Goal: Task Accomplishment & Management: Complete application form

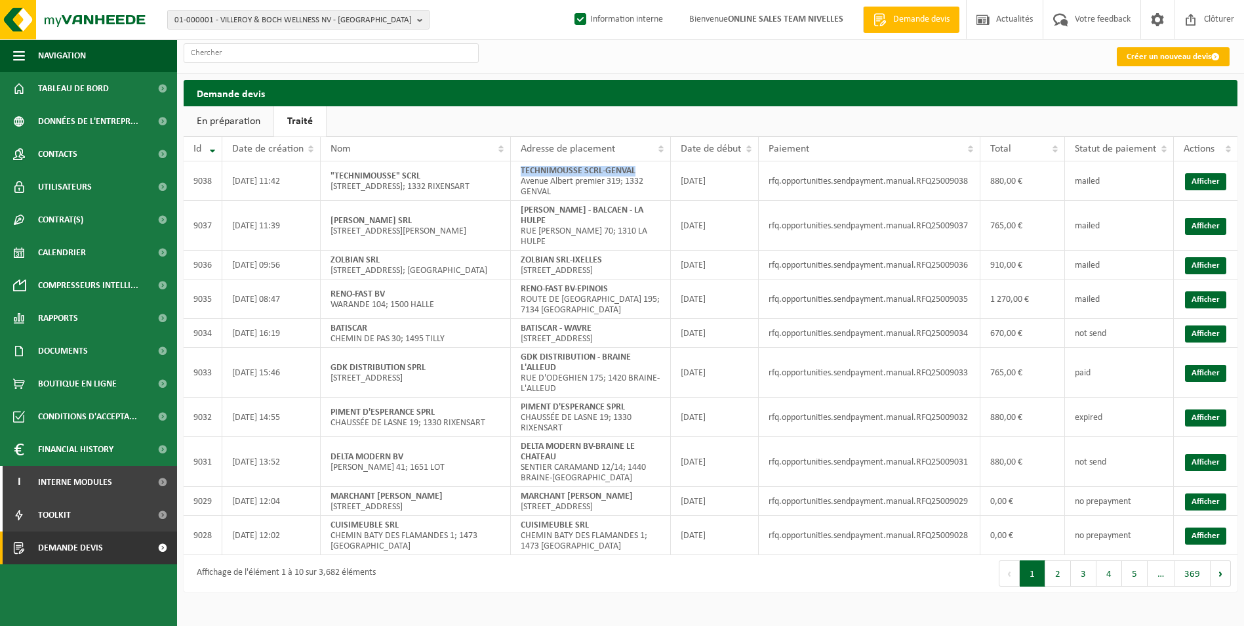
click at [1141, 56] on link "Créer un nouveau devis" at bounding box center [1173, 56] width 113 height 19
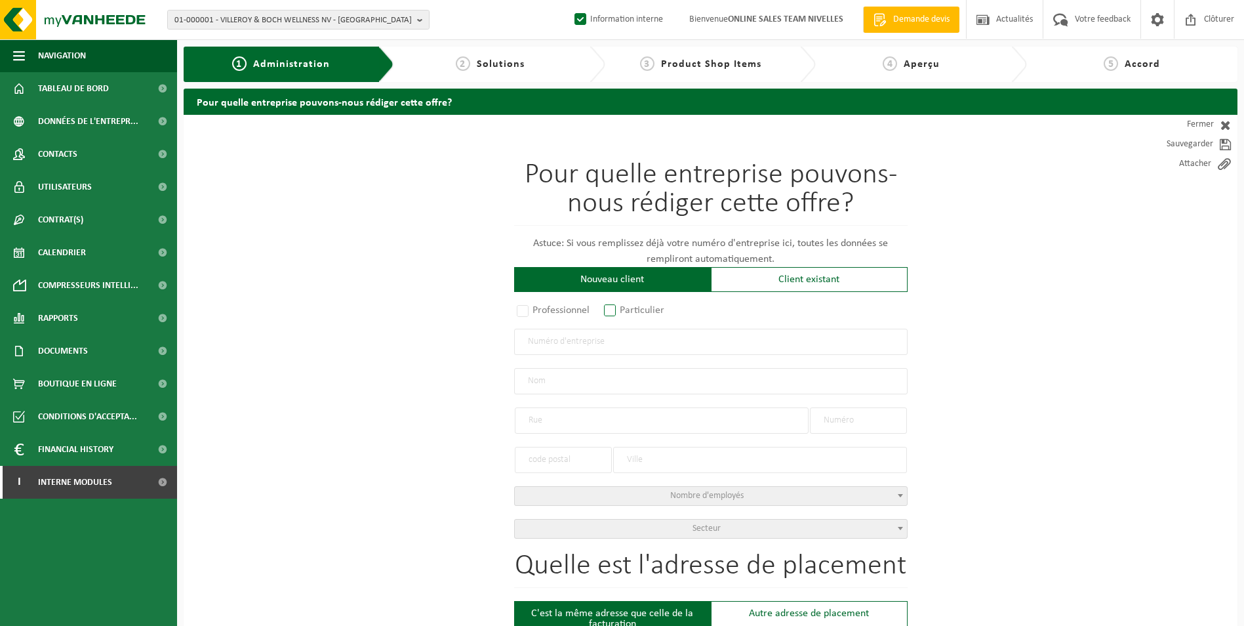
click at [631, 310] on label "Particulier" at bounding box center [635, 310] width 67 height 18
click at [631, 310] on input "Particulier" at bounding box center [627, 311] width 9 height 9
radio input "true"
select select "P"
select select "1707"
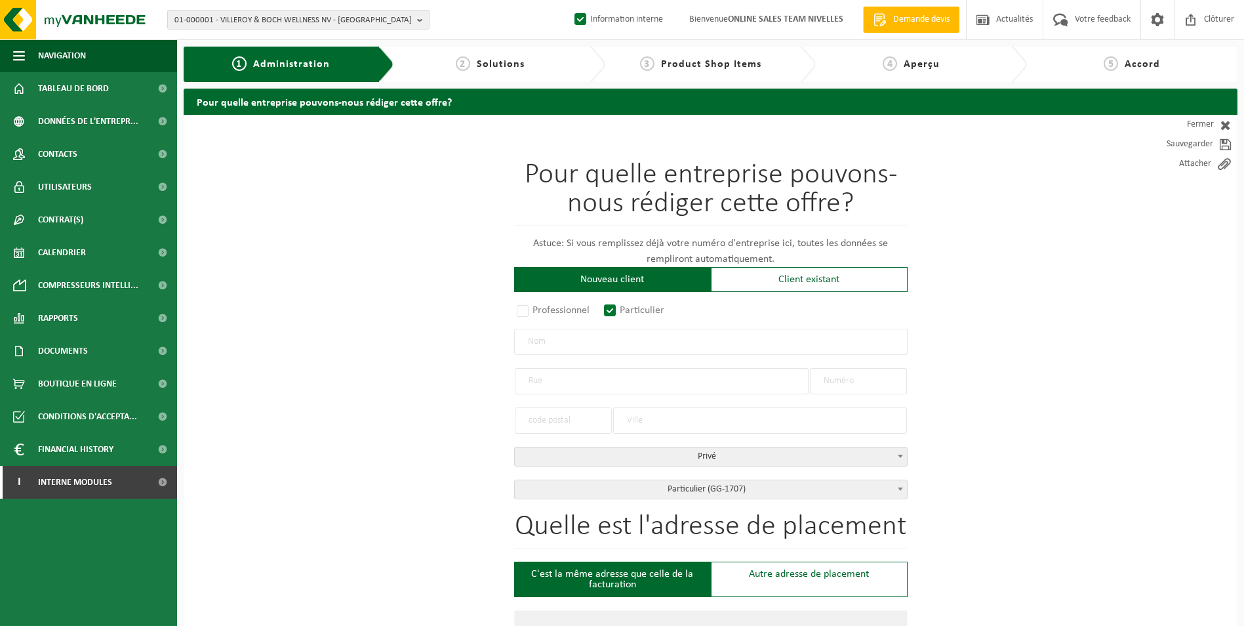
click at [573, 342] on input "text" at bounding box center [711, 342] width 394 height 26
click at [532, 343] on input "demaiffe Vincent" at bounding box center [711, 342] width 394 height 26
type input "[PERSON_NAME]"
click at [563, 387] on input "text" at bounding box center [662, 381] width 294 height 26
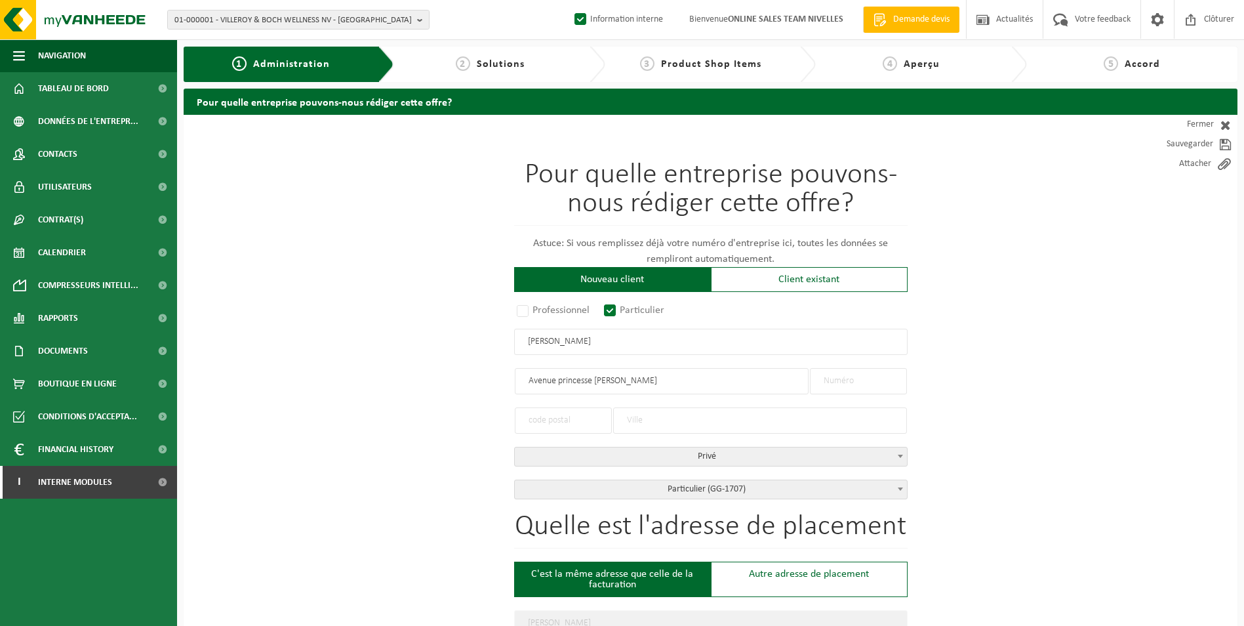
type input "Avenue princesse paula"
click at [848, 376] on input "text" at bounding box center [858, 381] width 97 height 26
type input "10"
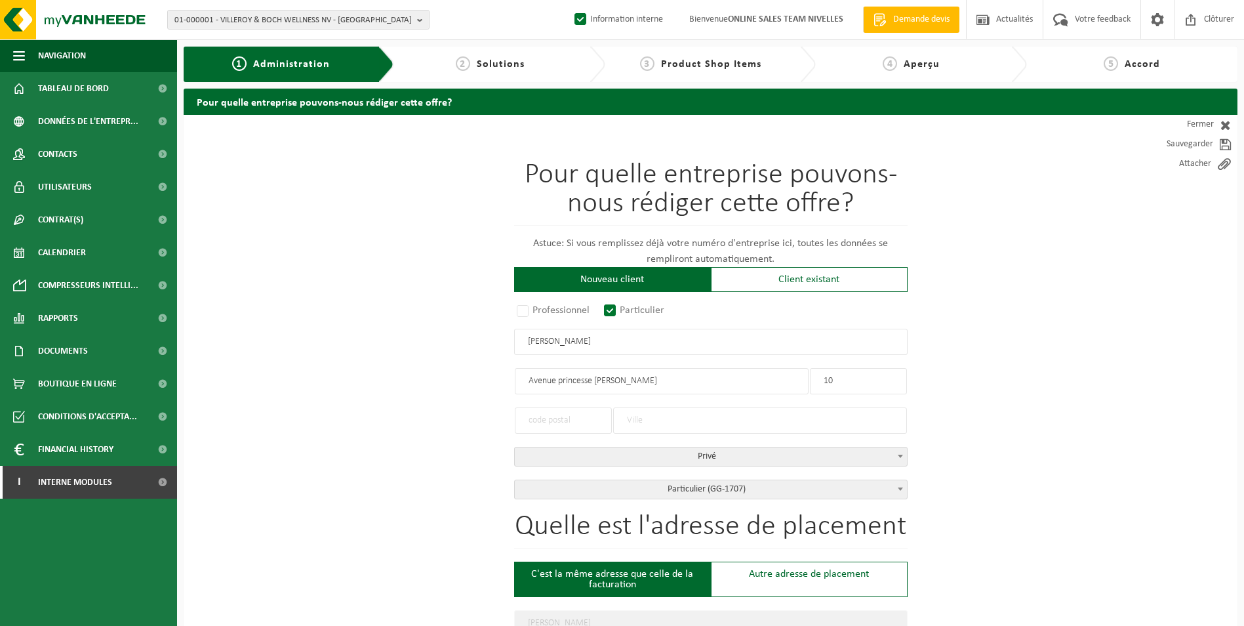
click at [635, 415] on input "text" at bounding box center [760, 420] width 294 height 26
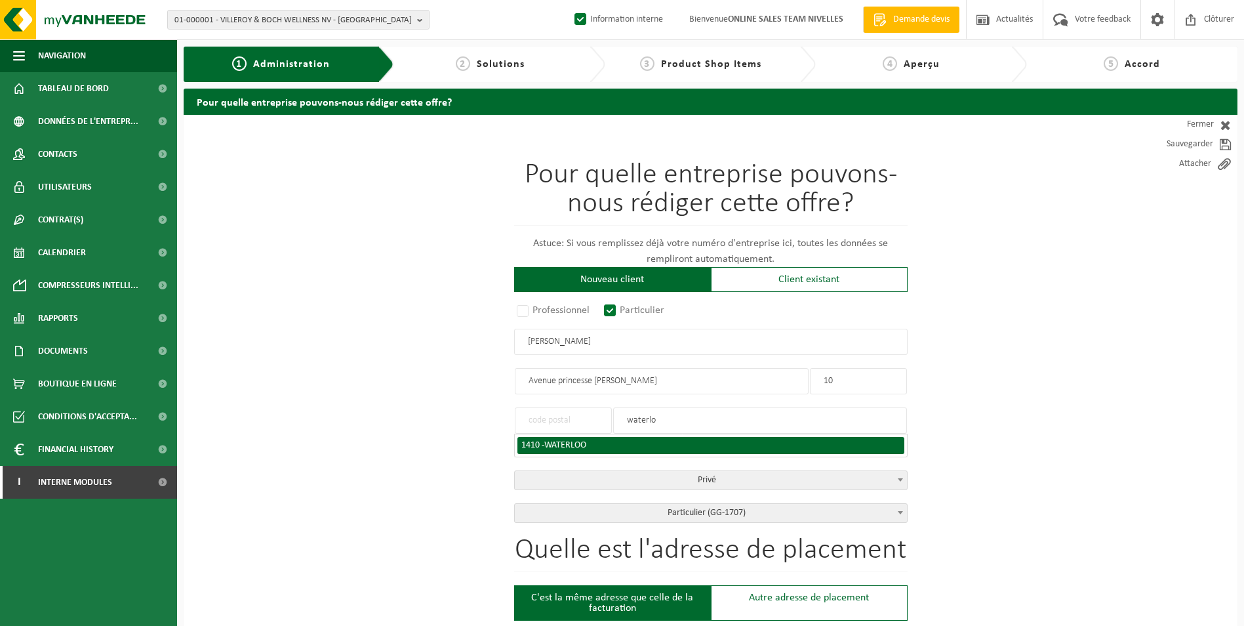
type input "waterlo"
click at [592, 441] on div "1410 - WATERLOO" at bounding box center [710, 445] width 379 height 9
type input "1410"
type input "WATERLOO"
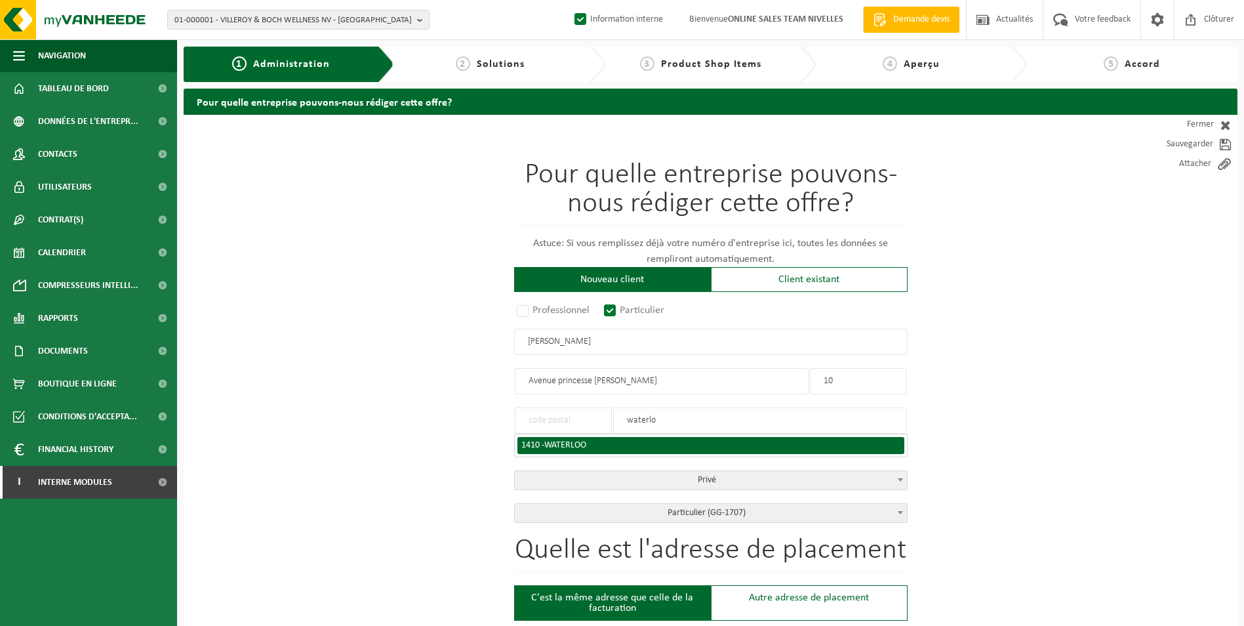
type input "1410"
type input "WATERLOO"
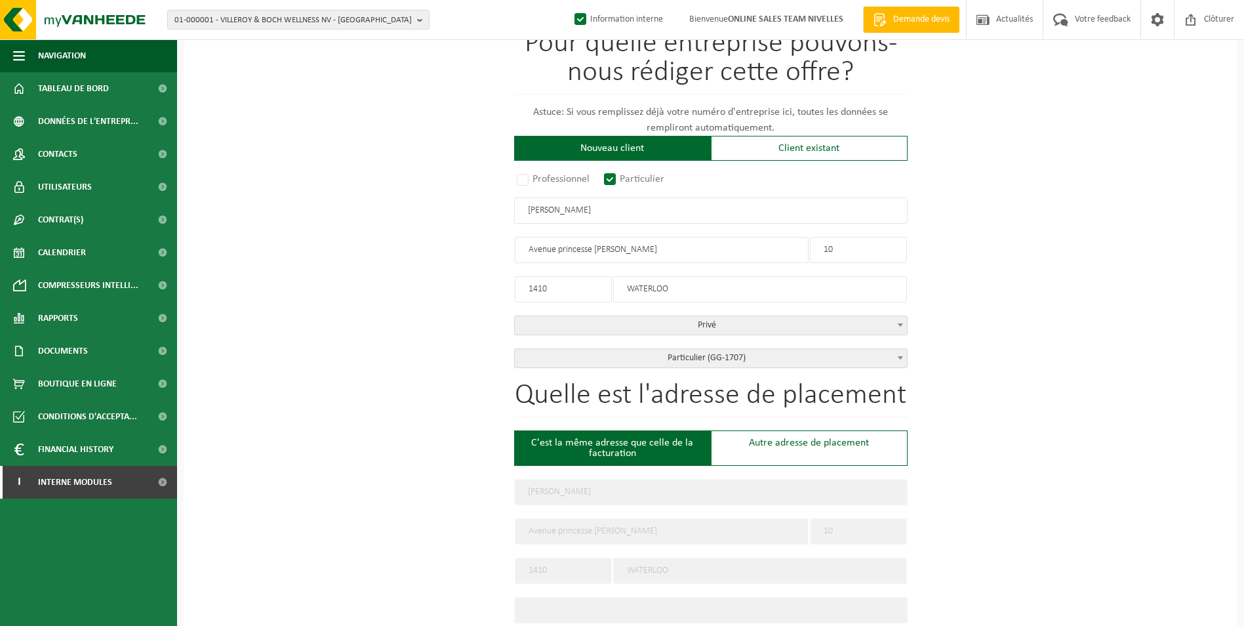
scroll to position [66, 0]
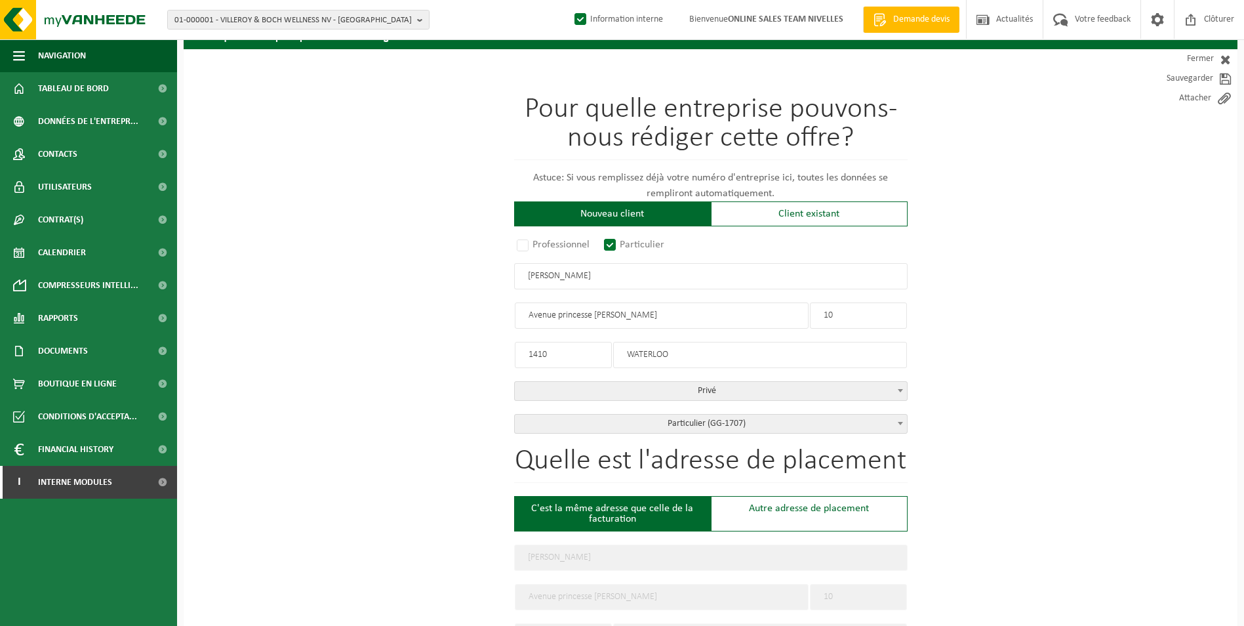
drag, startPoint x: 600, startPoint y: 279, endPoint x: 514, endPoint y: 277, distance: 85.3
click at [514, 277] on input "[PERSON_NAME]" at bounding box center [711, 276] width 394 height 26
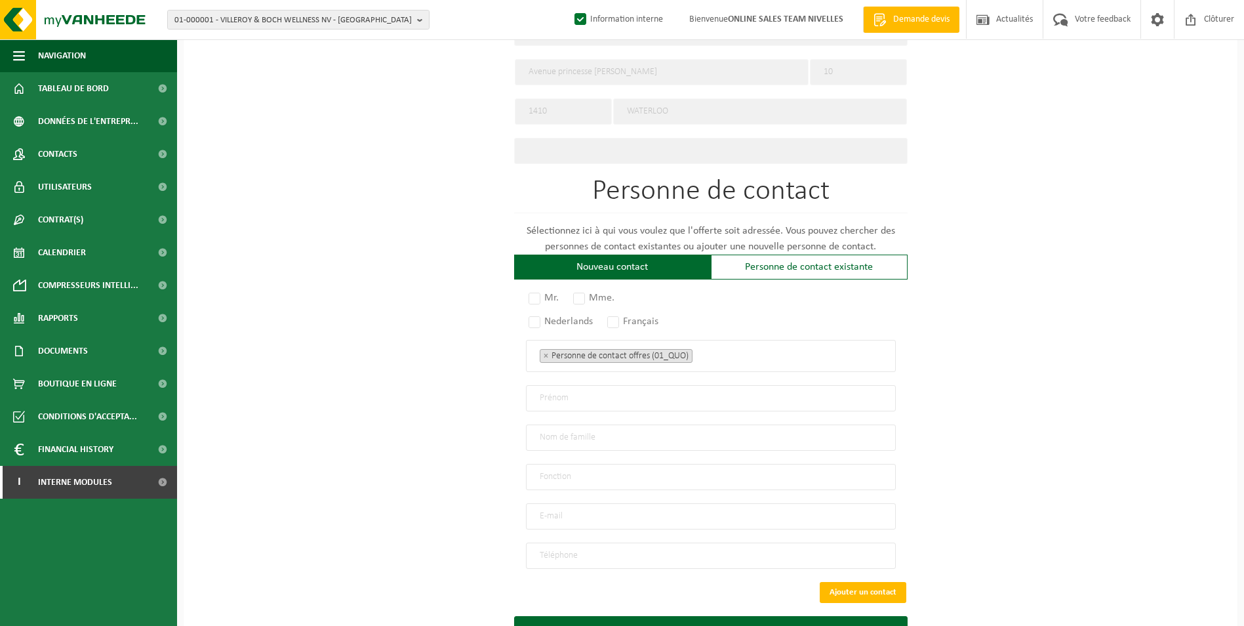
scroll to position [645, 0]
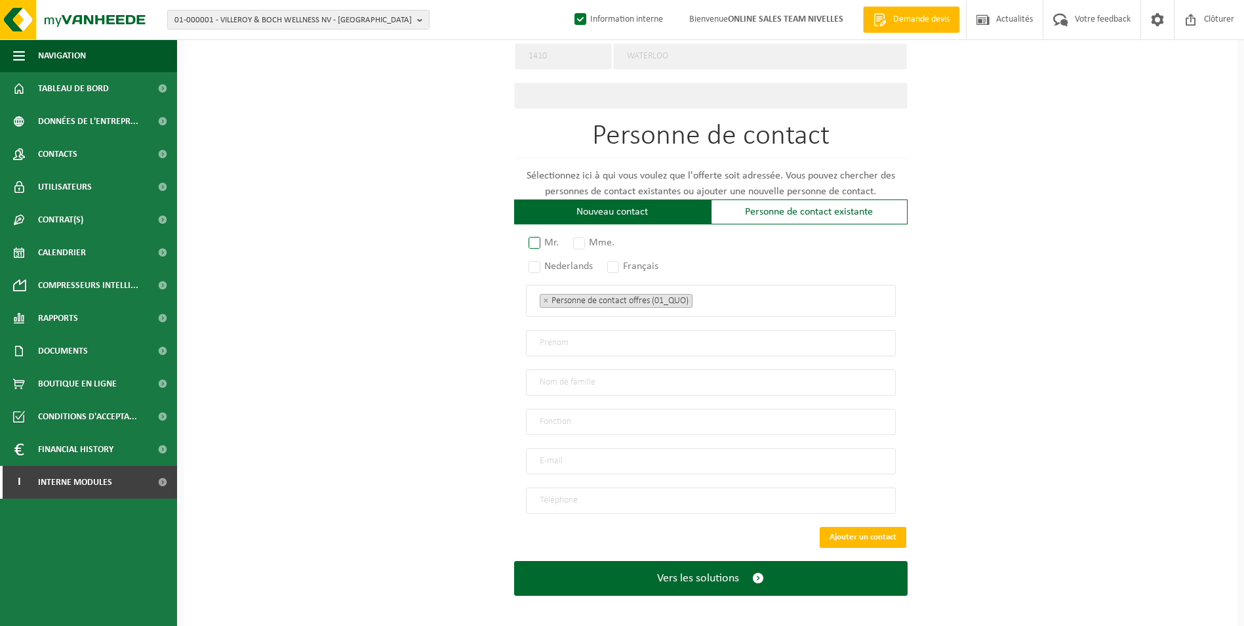
click at [527, 239] on label "Mr." at bounding box center [544, 243] width 37 height 18
radio input "true"
click at [617, 258] on label "Français" at bounding box center [634, 266] width 58 height 18
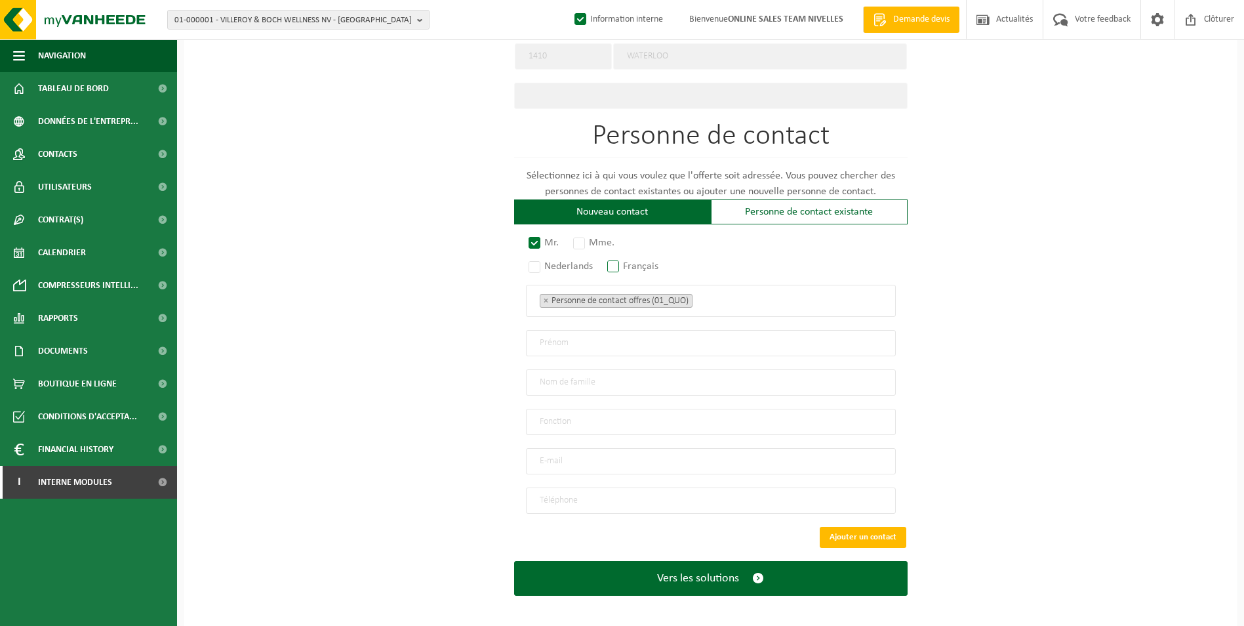
radio input "true"
click at [728, 303] on ul "× Personne de contact offres (01_QUO)" at bounding box center [711, 300] width 342 height 17
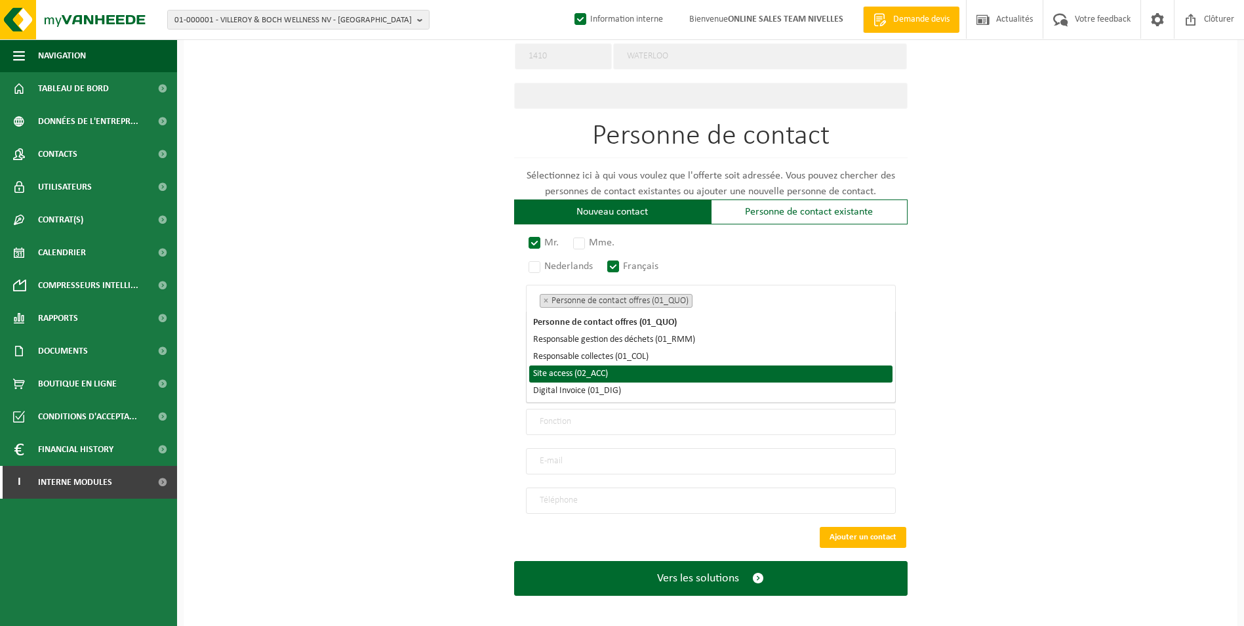
click at [623, 369] on li "Site access (02_ACC)" at bounding box center [710, 373] width 363 height 17
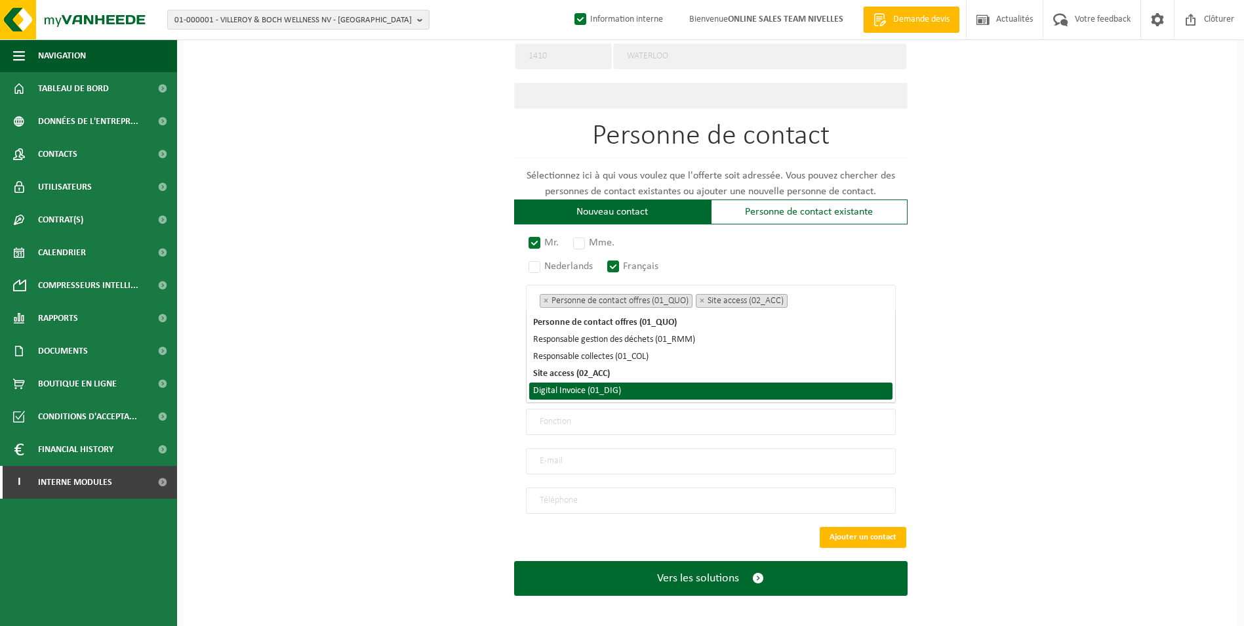
click at [619, 388] on li "Digital Invoice (01_DIG)" at bounding box center [710, 390] width 363 height 17
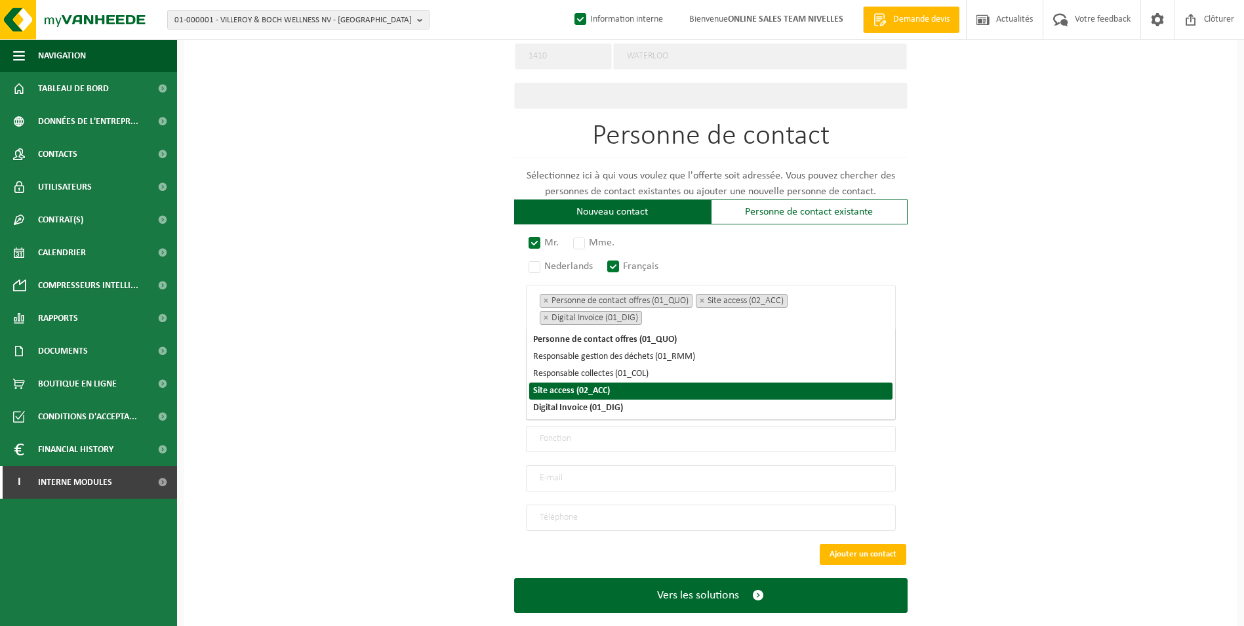
click at [466, 381] on div "Pour quelle entreprise pouvons-nous rédiger cette offre? Astuce: Si vous rempli…" at bounding box center [711, 57] width 1054 height 1176
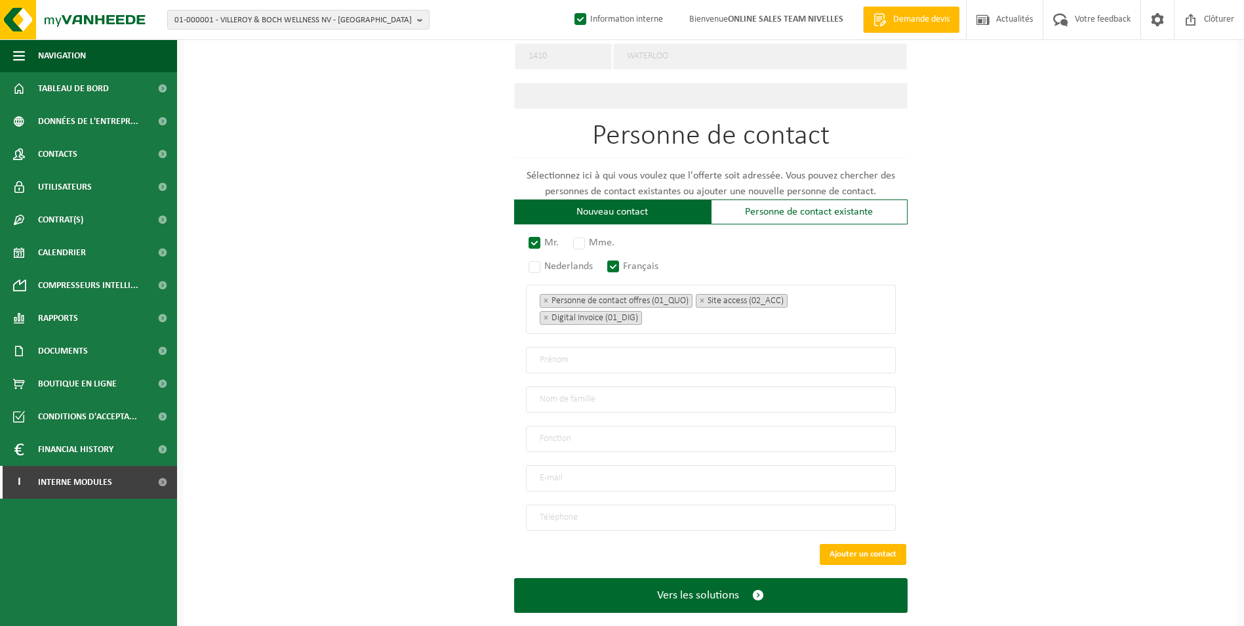
click at [569, 356] on input "text" at bounding box center [711, 360] width 370 height 26
paste input "[PERSON_NAME]"
drag, startPoint x: 572, startPoint y: 356, endPoint x: 506, endPoint y: 356, distance: 66.3
click at [506, 356] on div "Pour quelle entreprise pouvons-nous rédiger cette offre? Astuce: Si vous rempli…" at bounding box center [711, 57] width 1054 height 1176
type input "Vincent"
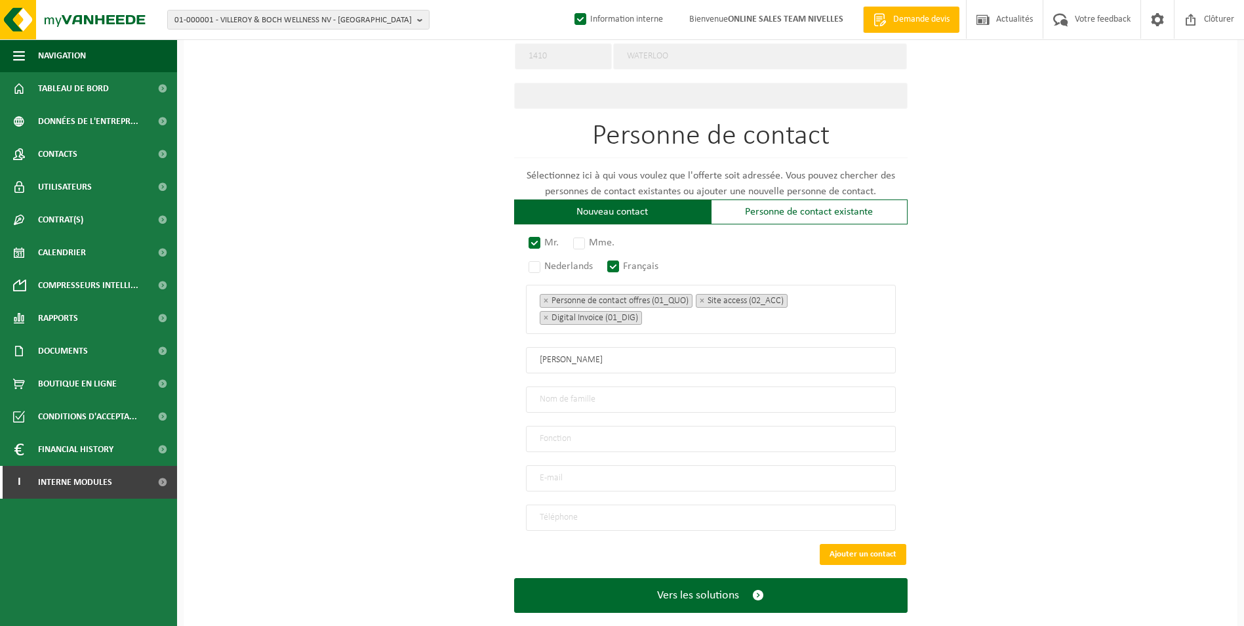
click at [577, 389] on input "text" at bounding box center [711, 399] width 370 height 26
paste input "Demaiffe"
type input "Demaiffe"
click at [541, 356] on input "Vincent" at bounding box center [711, 360] width 370 height 26
type input "Vincent"
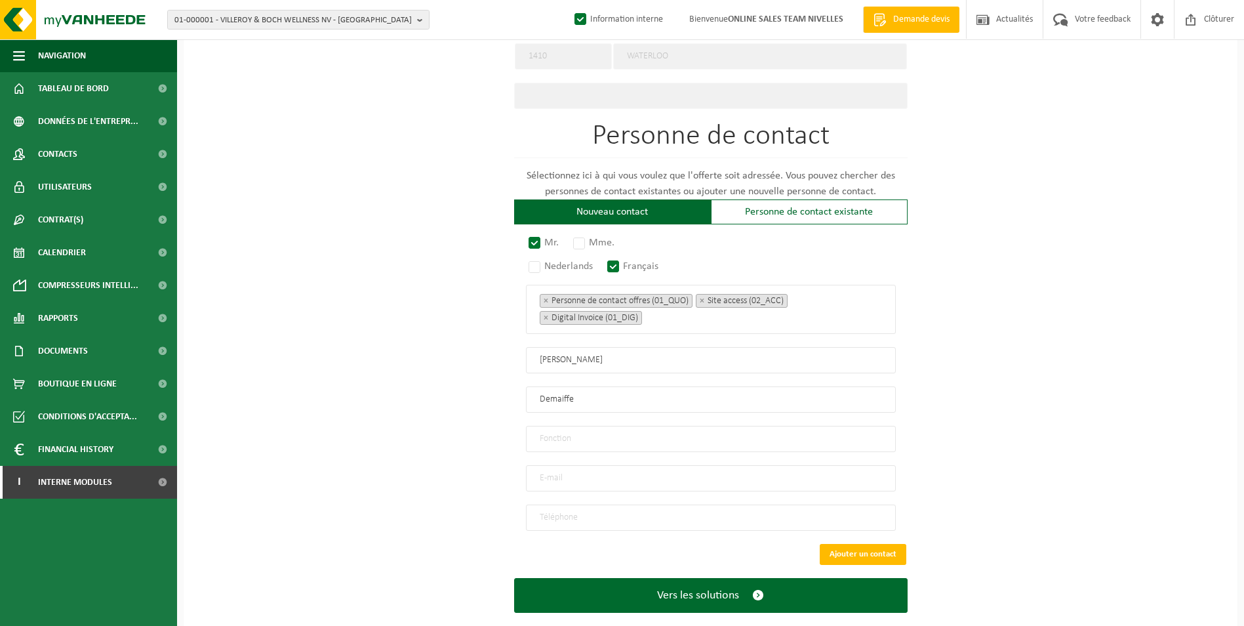
click at [590, 471] on input "email" at bounding box center [711, 478] width 370 height 26
type input "vincent.cristelle.demaiffe@gmail.com"
click at [675, 510] on input "tel" at bounding box center [711, 517] width 370 height 26
click at [585, 505] on input "tel" at bounding box center [711, 517] width 370 height 26
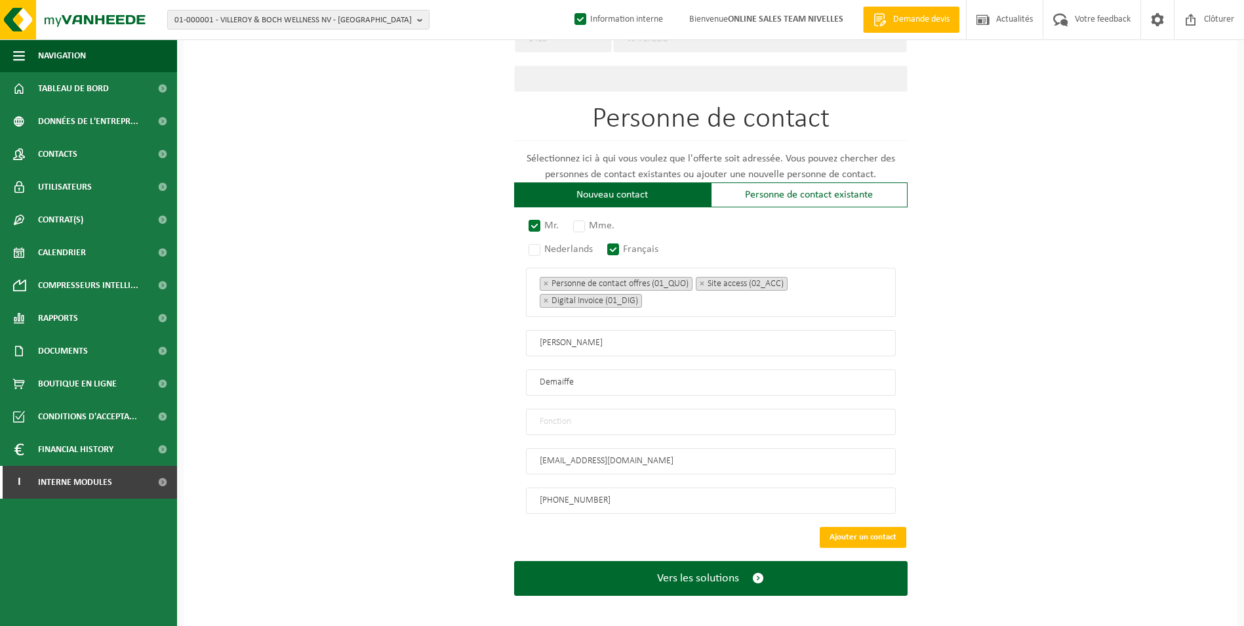
type input "+32 476 87 64 44"
click at [705, 419] on input "text" at bounding box center [711, 422] width 370 height 26
type input "CONTACT"
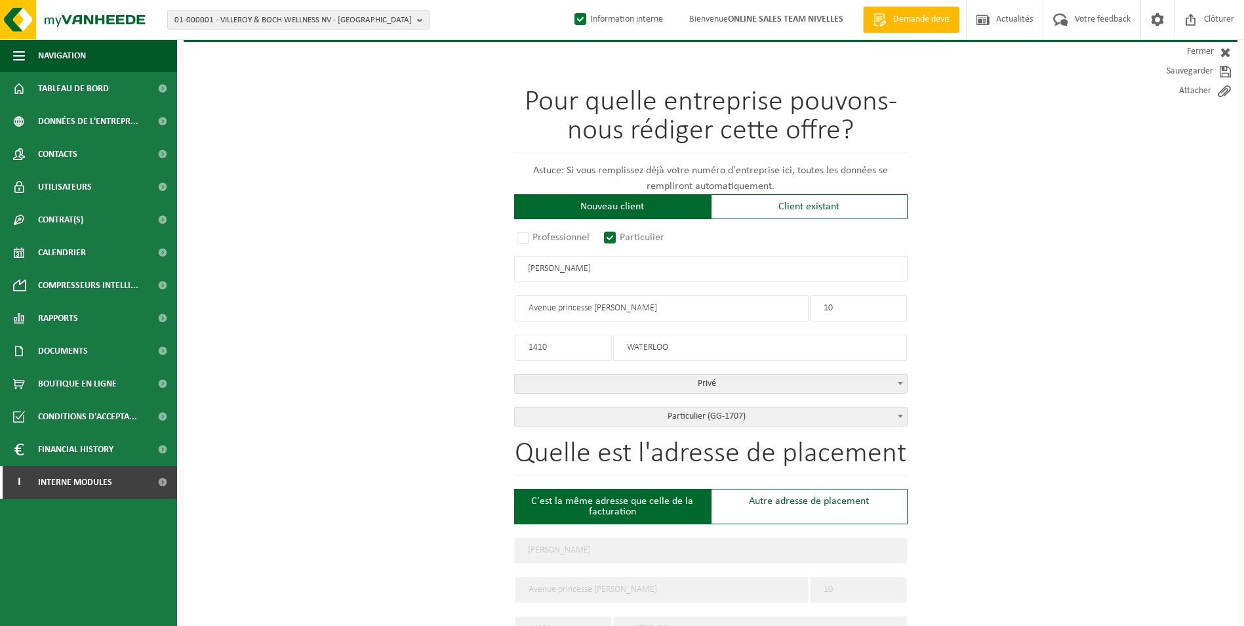
scroll to position [72, 0]
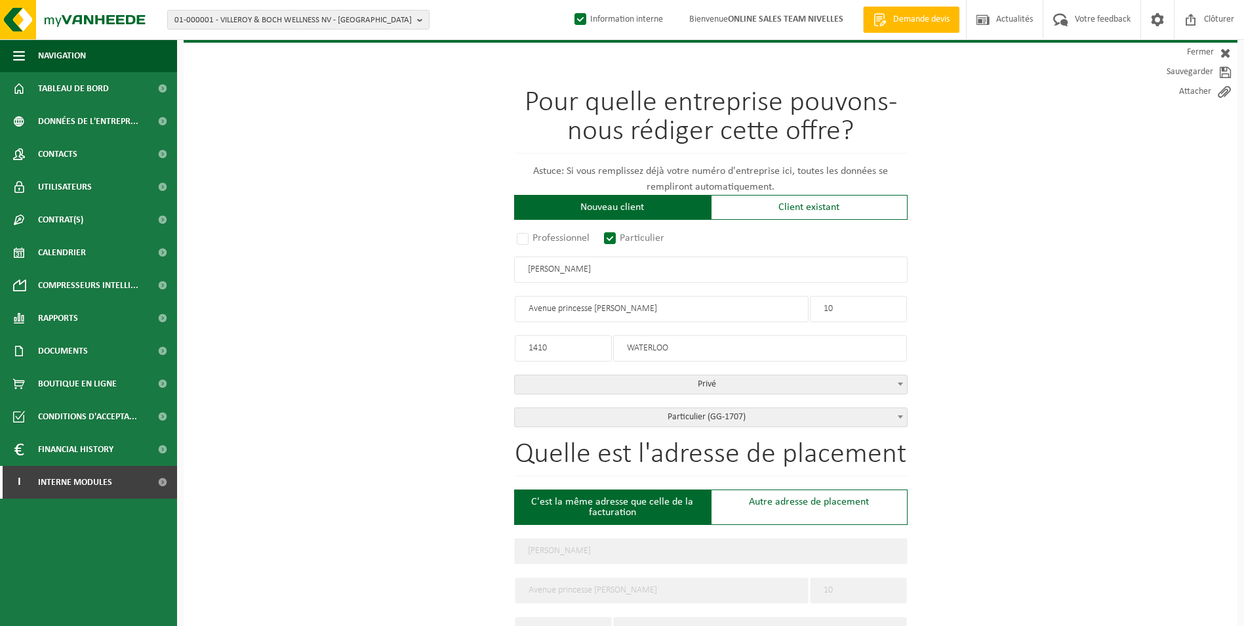
click at [597, 308] on input "Avenue princesse paula" at bounding box center [662, 309] width 294 height 26
click at [562, 309] on input "Avenue princesse paula" at bounding box center [662, 309] width 294 height 26
type input "Avenue Princesse paula"
click at [599, 312] on input "Avenue Princesse paula" at bounding box center [662, 309] width 294 height 26
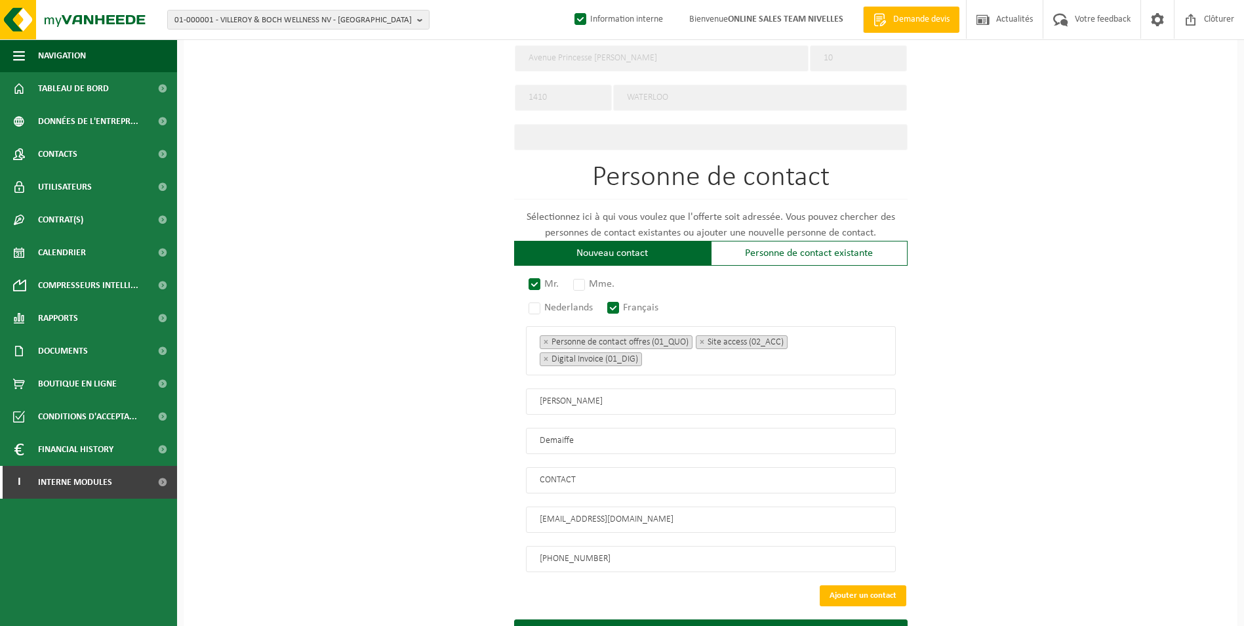
scroll to position [663, 0]
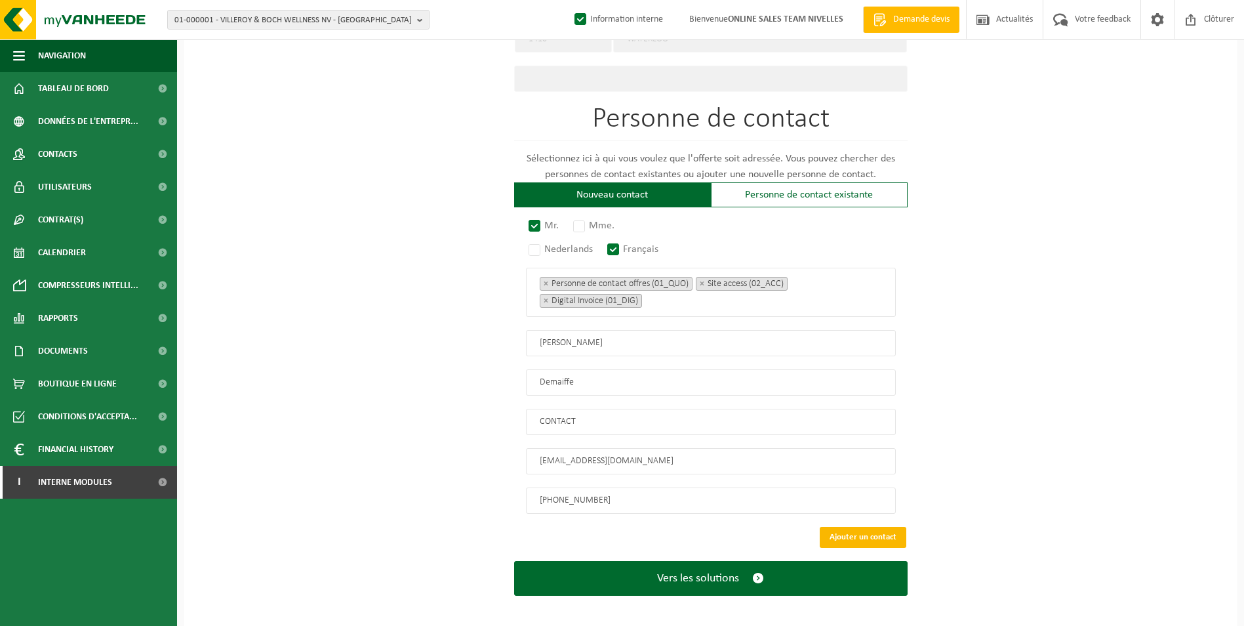
type input "Avenue Princesse Paola"
click at [851, 533] on button "Ajouter un contact" at bounding box center [863, 537] width 87 height 21
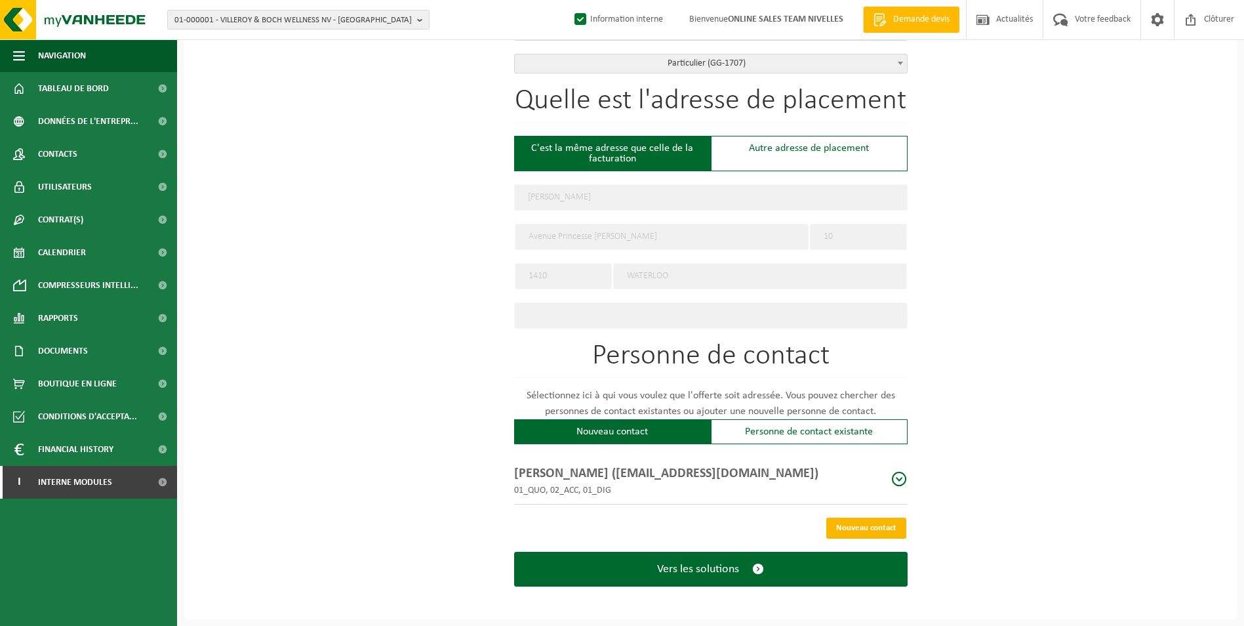
scroll to position [420, 0]
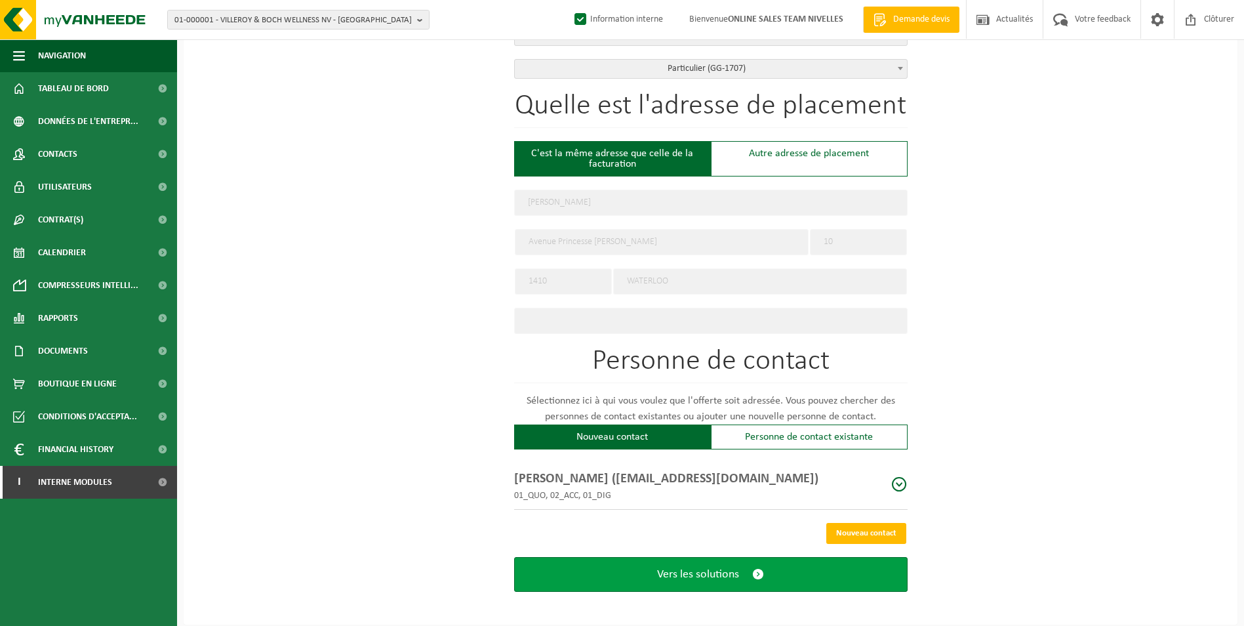
click at [696, 576] on button "Vers les solutions" at bounding box center [711, 574] width 394 height 35
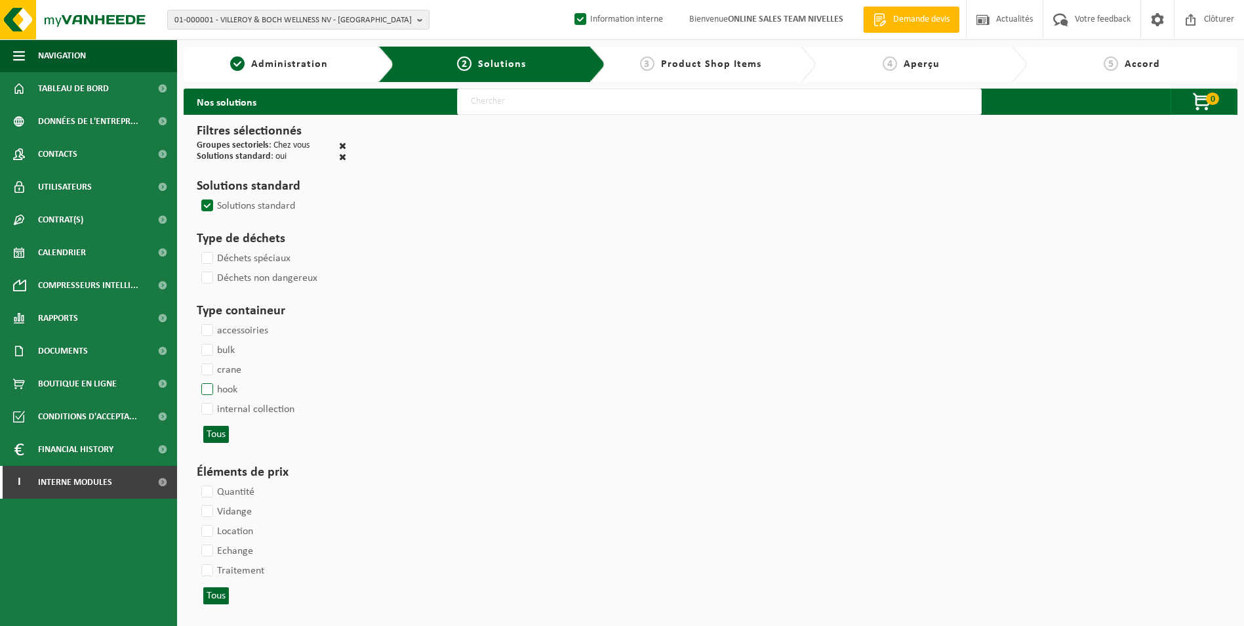
click at [214, 388] on label "hook" at bounding box center [218, 390] width 39 height 20
click at [197, 380] on input "hook" at bounding box center [196, 379] width 1 height 1
checkbox input "true"
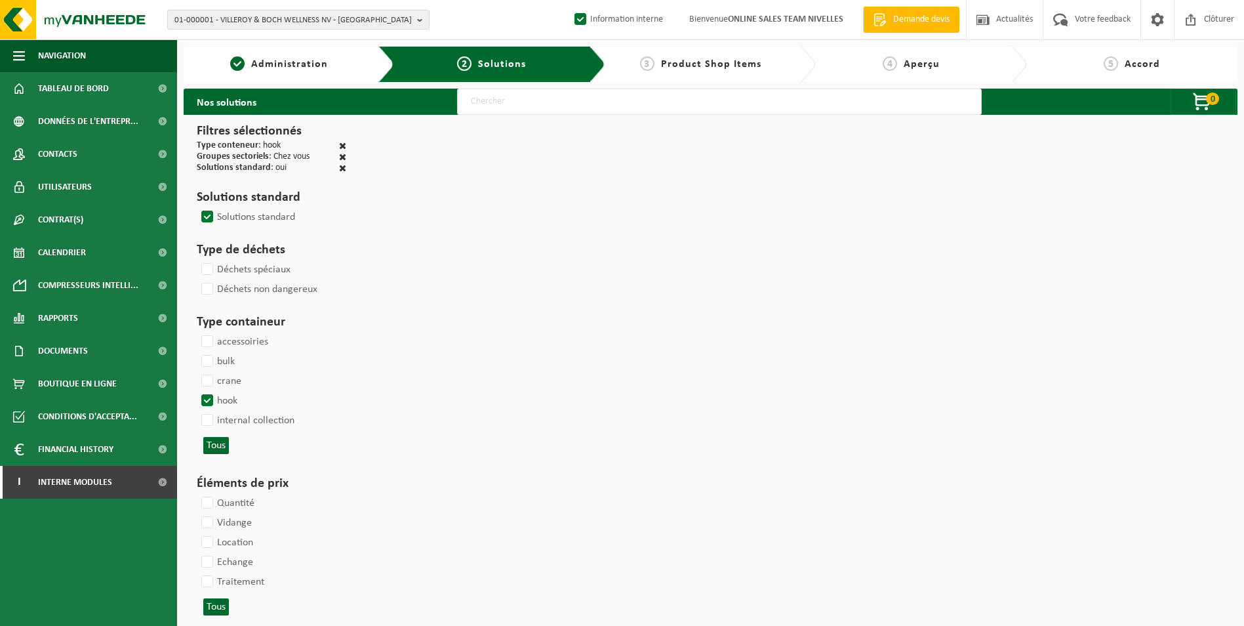
select select
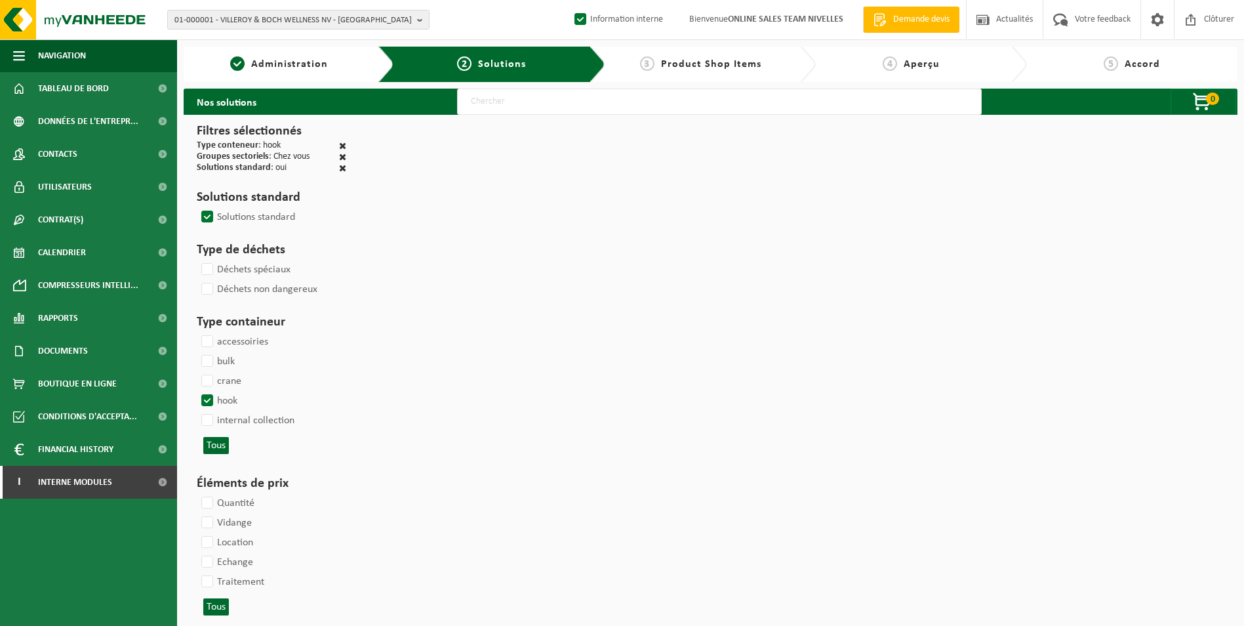
select select
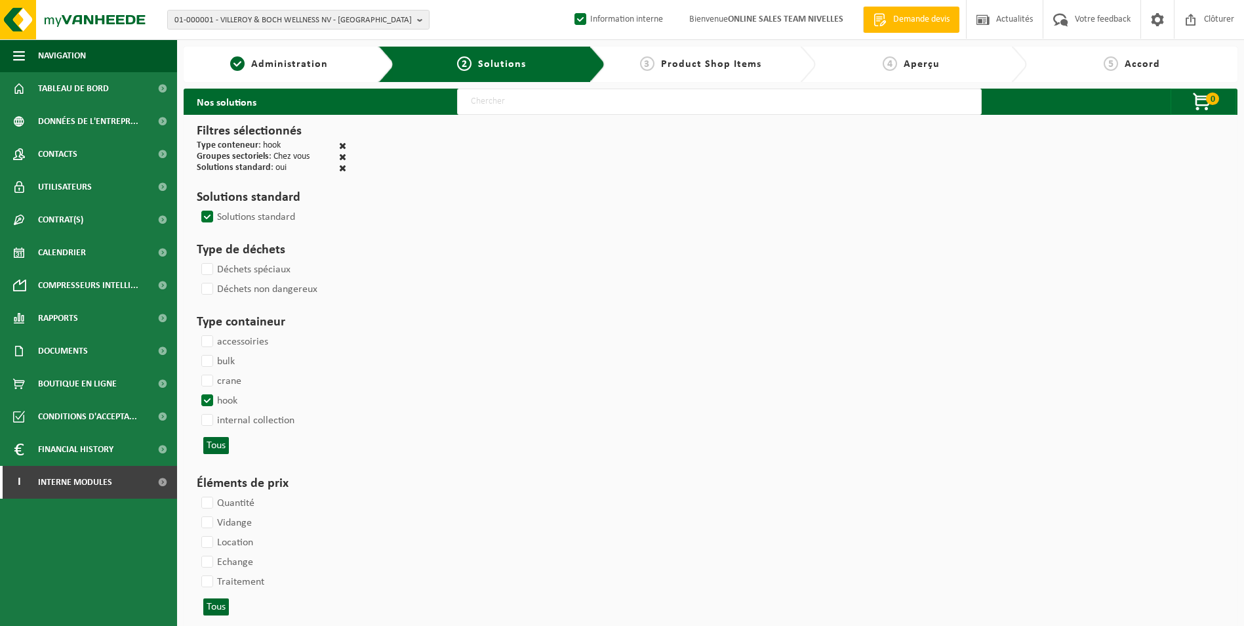
select select
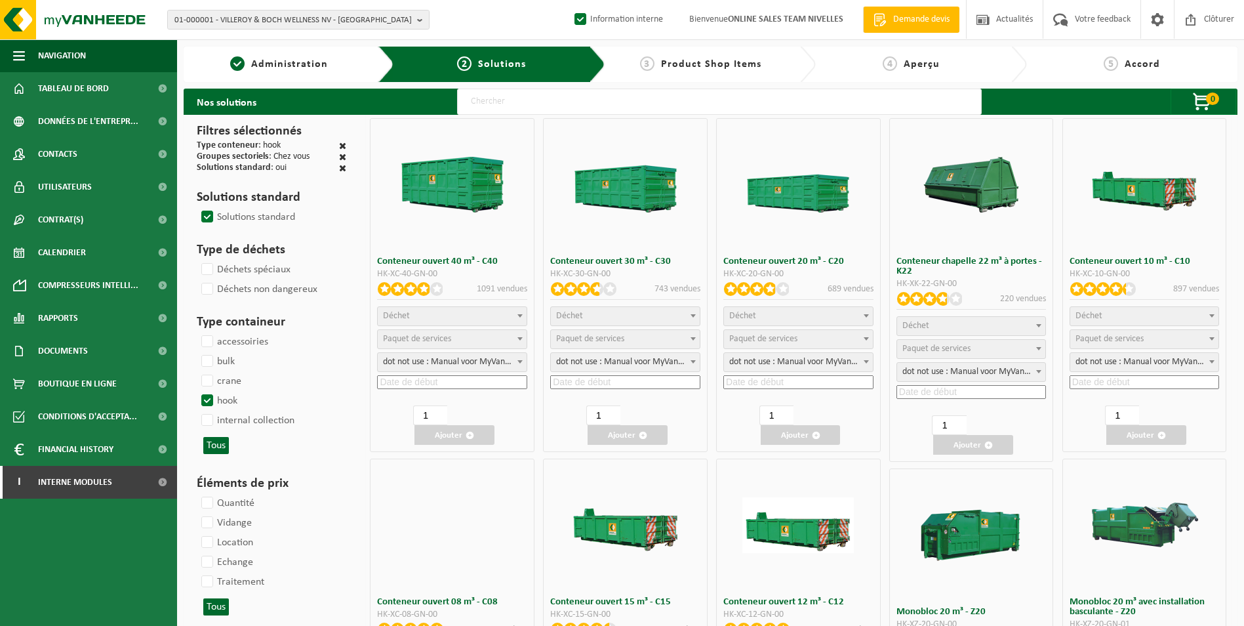
select select
select select "25"
select select
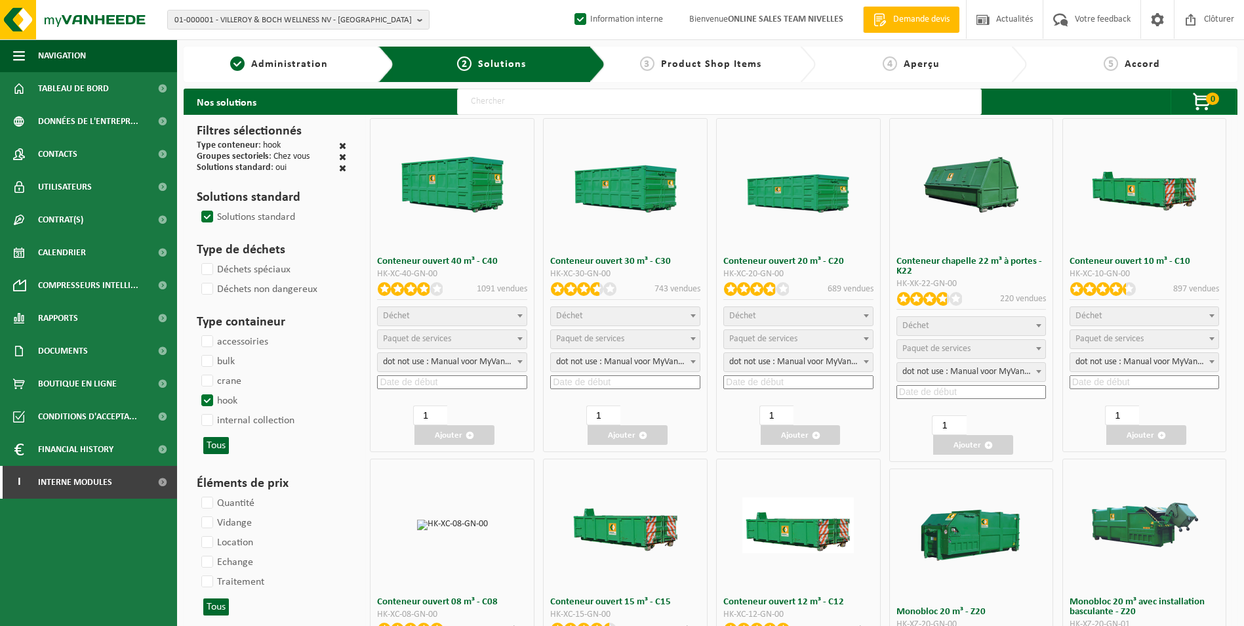
select select
select select "197"
select select
select select "8"
select select
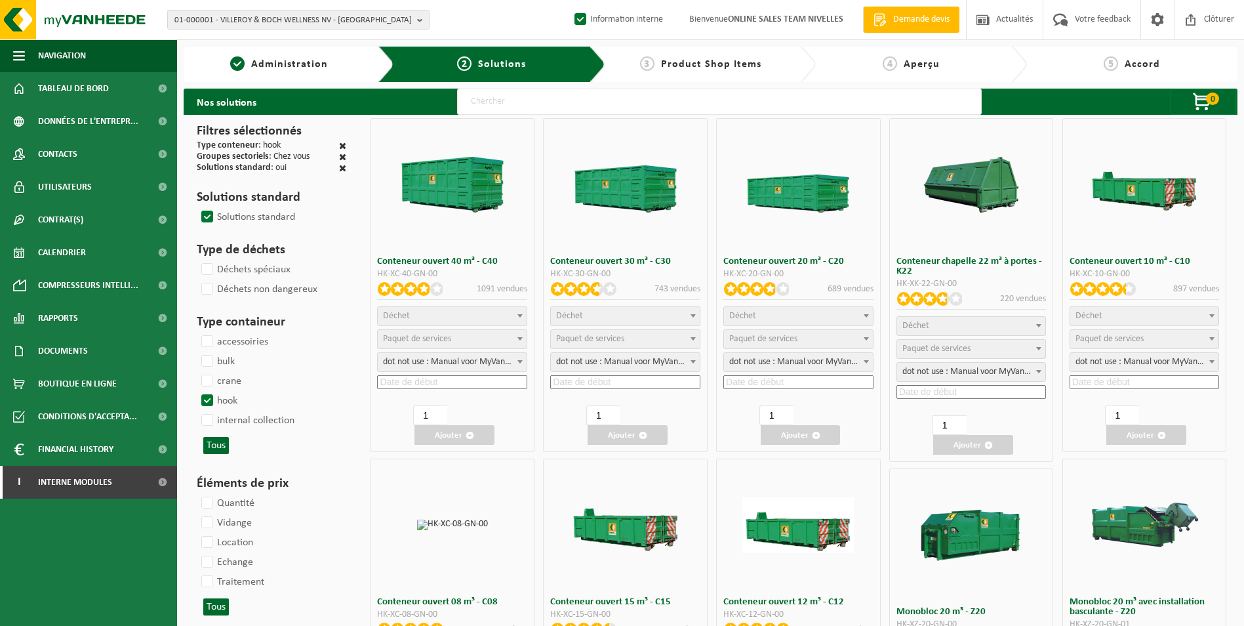
select select "7"
select select
select select "7"
select select
select select "25"
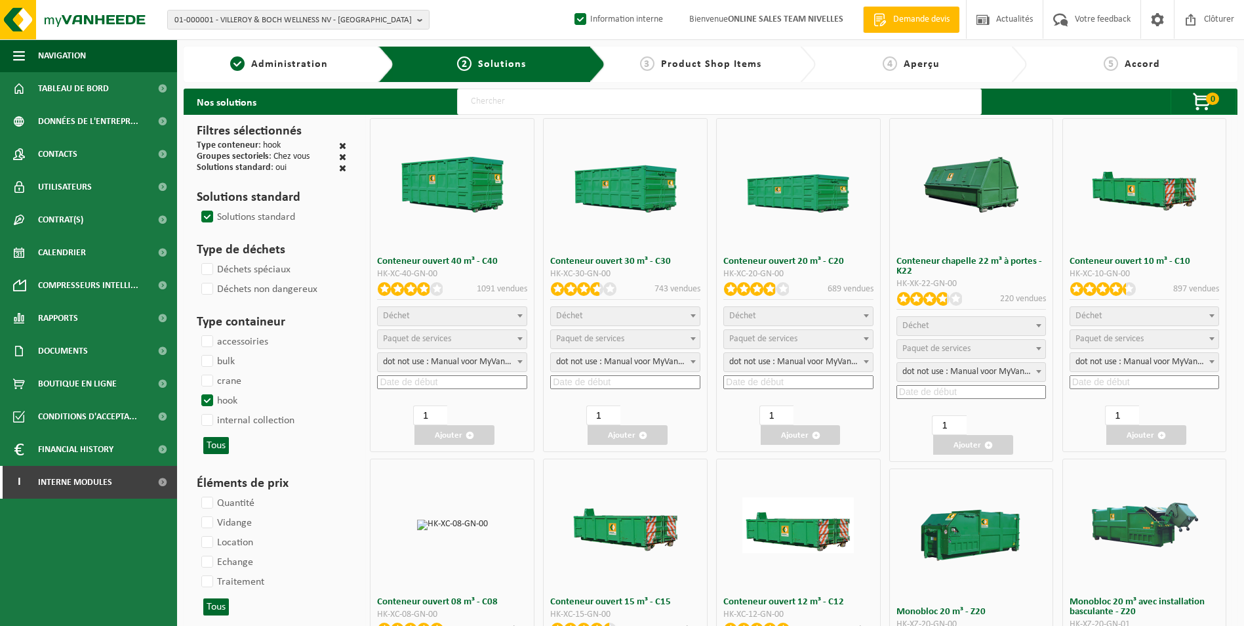
select select "25"
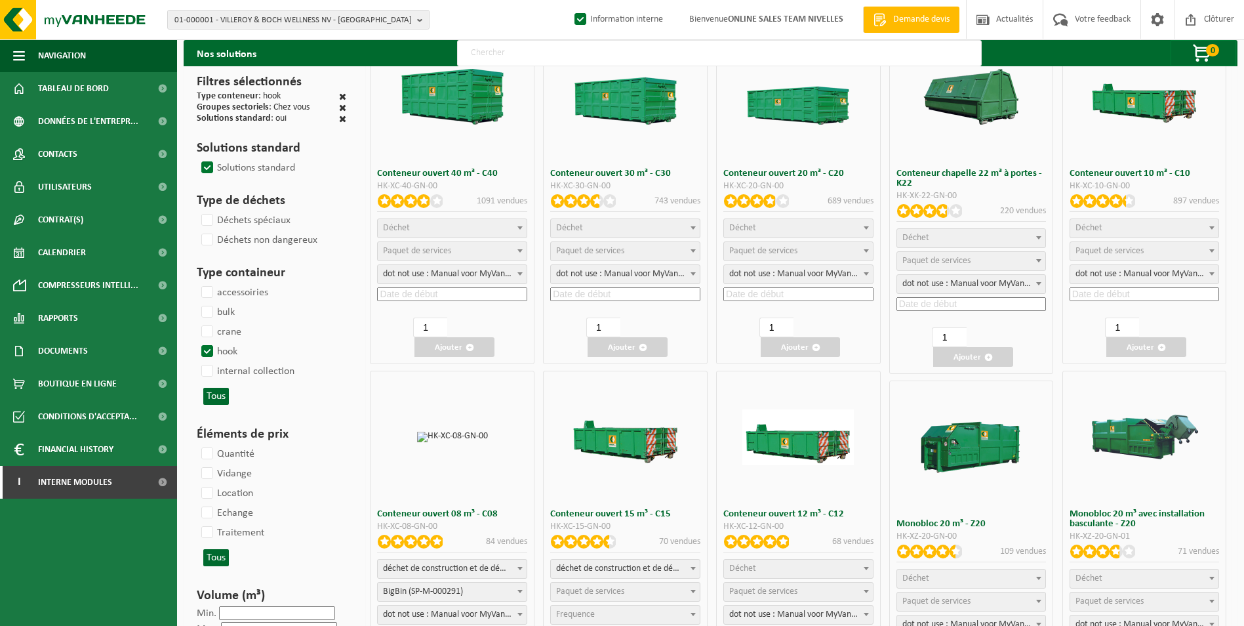
scroll to position [262, 0]
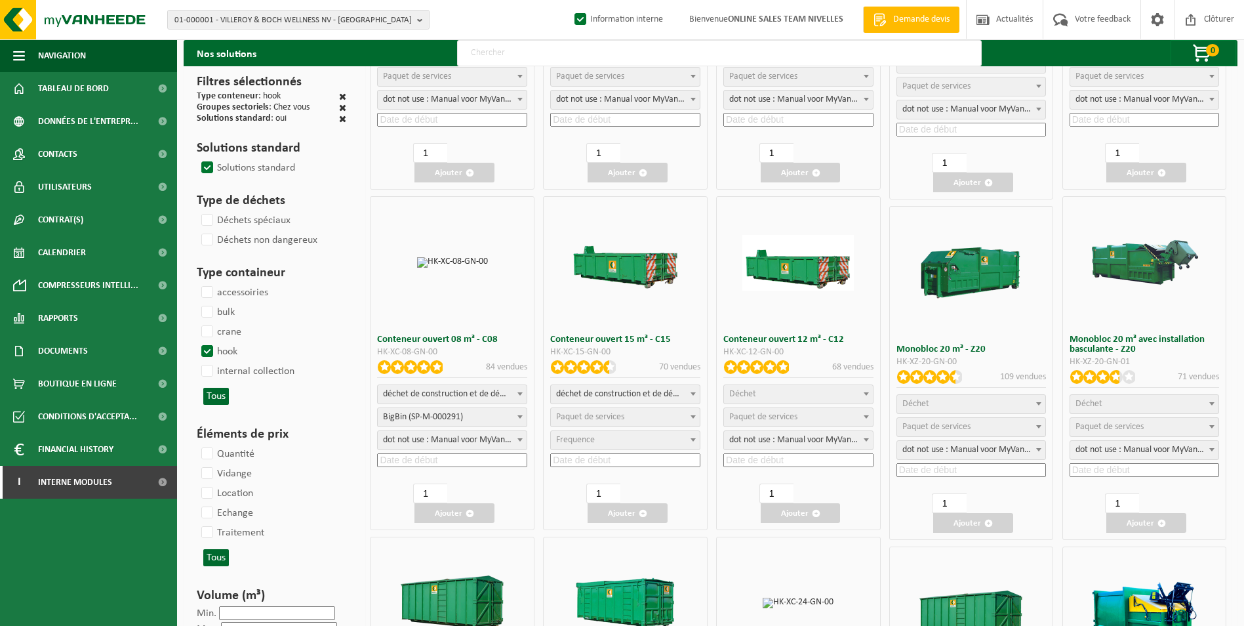
click at [489, 396] on span "déchet de construction et de démolition mélangé (inerte et non inerte)" at bounding box center [452, 394] width 149 height 18
select select
select select "197"
select select "25"
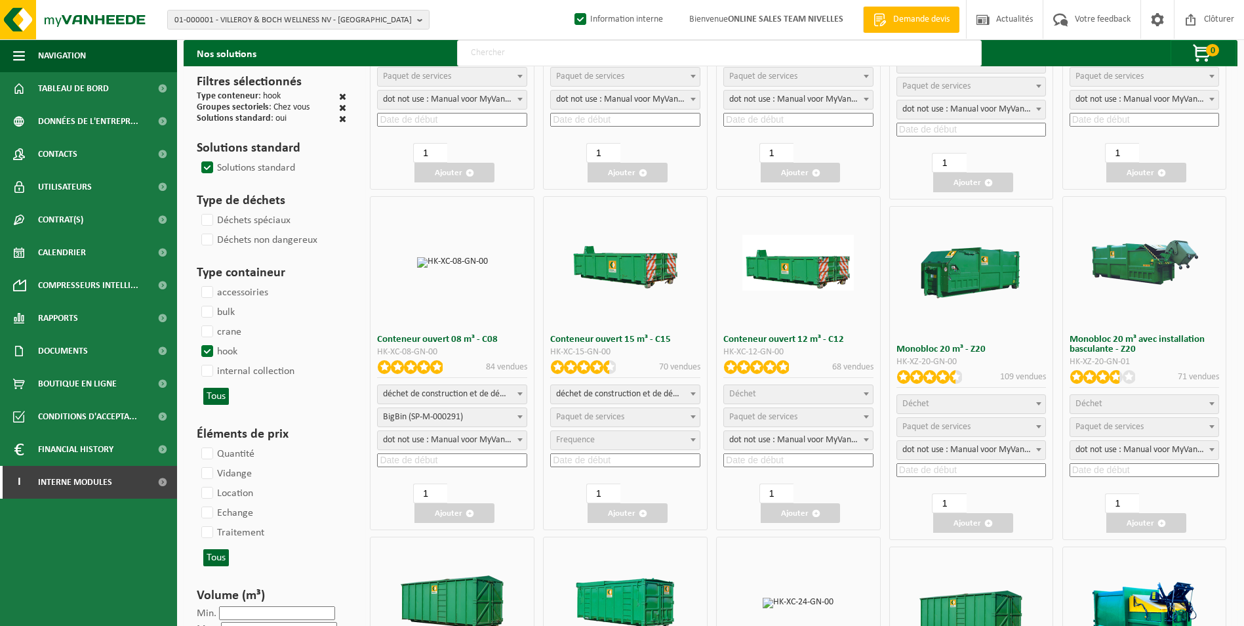
click at [432, 457] on input at bounding box center [452, 460] width 150 height 14
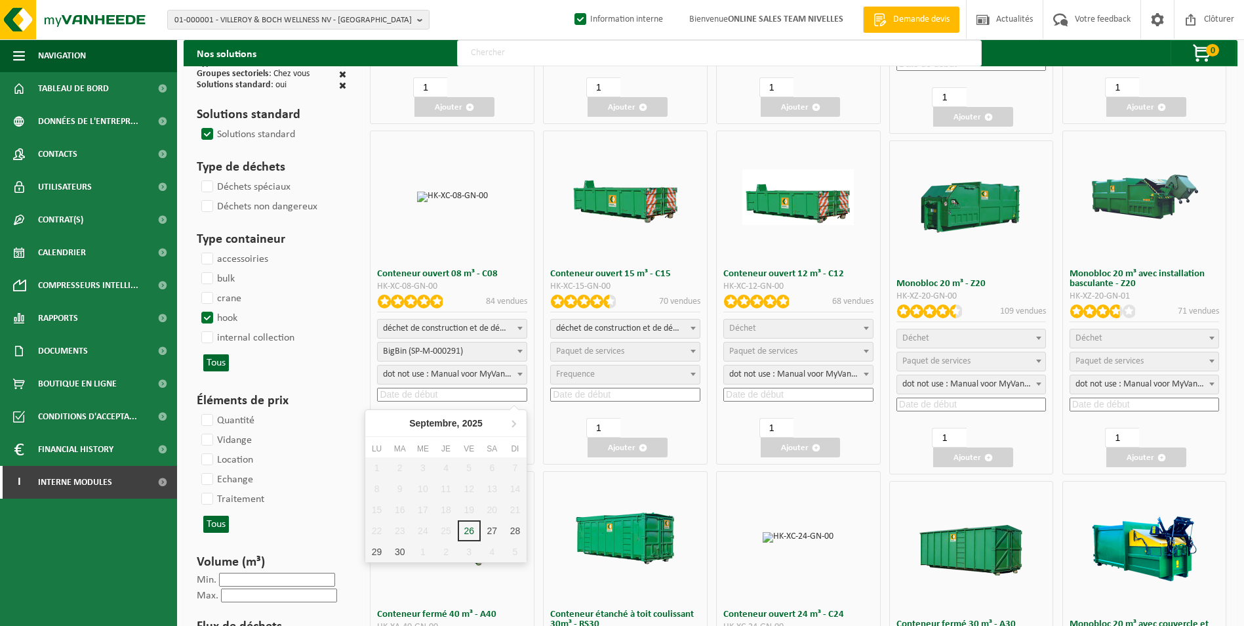
scroll to position [394, 0]
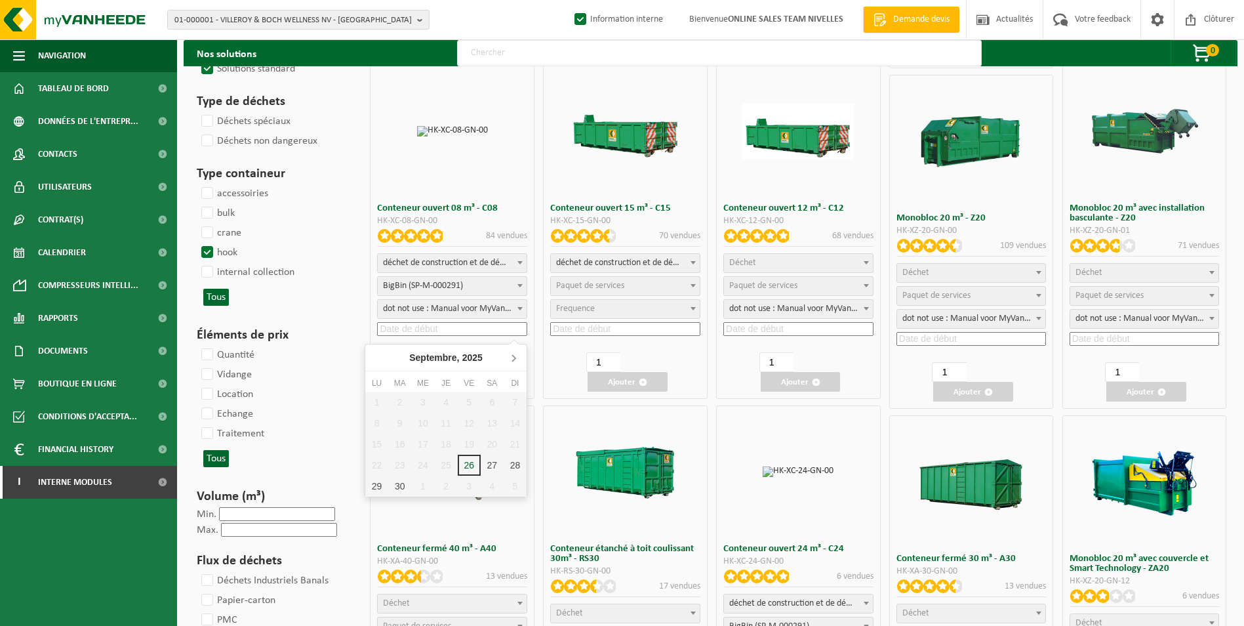
click at [513, 357] on icon at bounding box center [513, 357] width 21 height 21
click at [449, 403] on div "2" at bounding box center [445, 402] width 23 height 21
type input "2025-10-02"
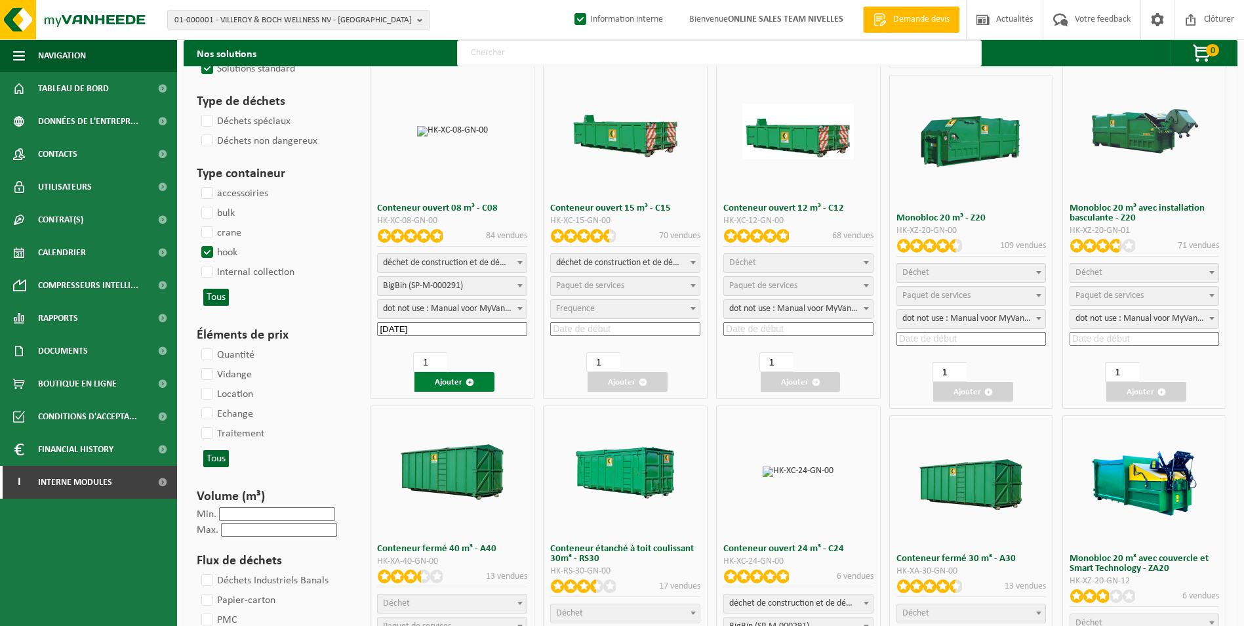
click at [458, 381] on button "Ajouter" at bounding box center [455, 382] width 80 height 20
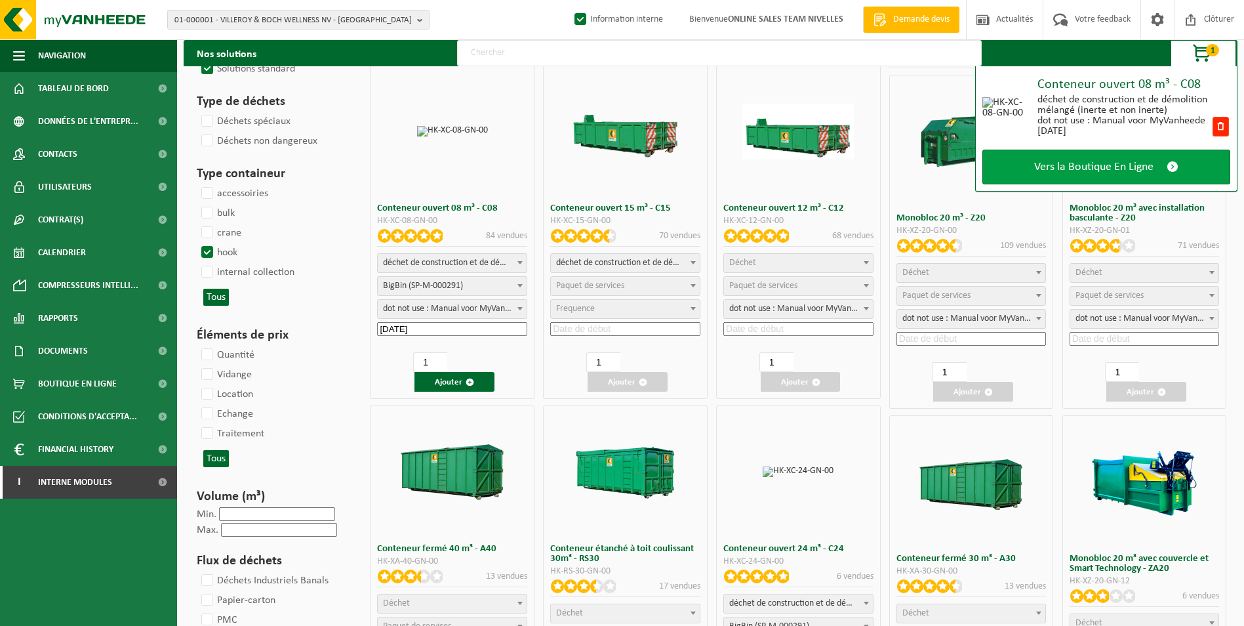
click at [1093, 173] on span "Vers la Boutique En Ligne" at bounding box center [1093, 167] width 119 height 14
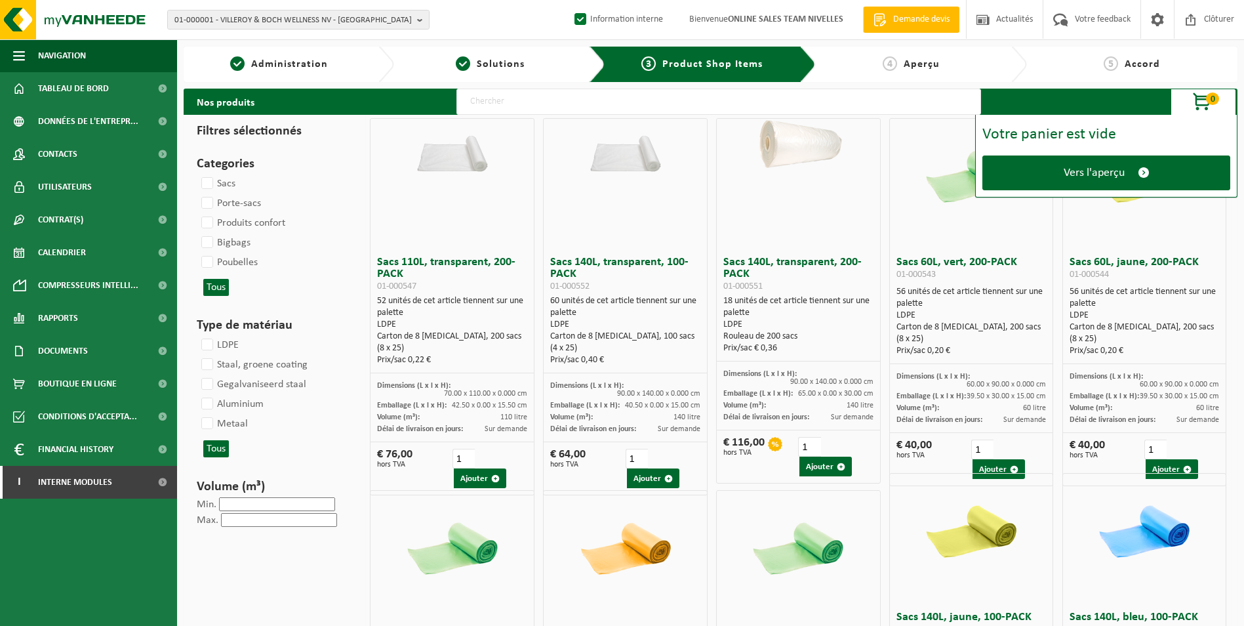
click at [1093, 173] on span "Vers l'aperçu" at bounding box center [1094, 173] width 61 height 14
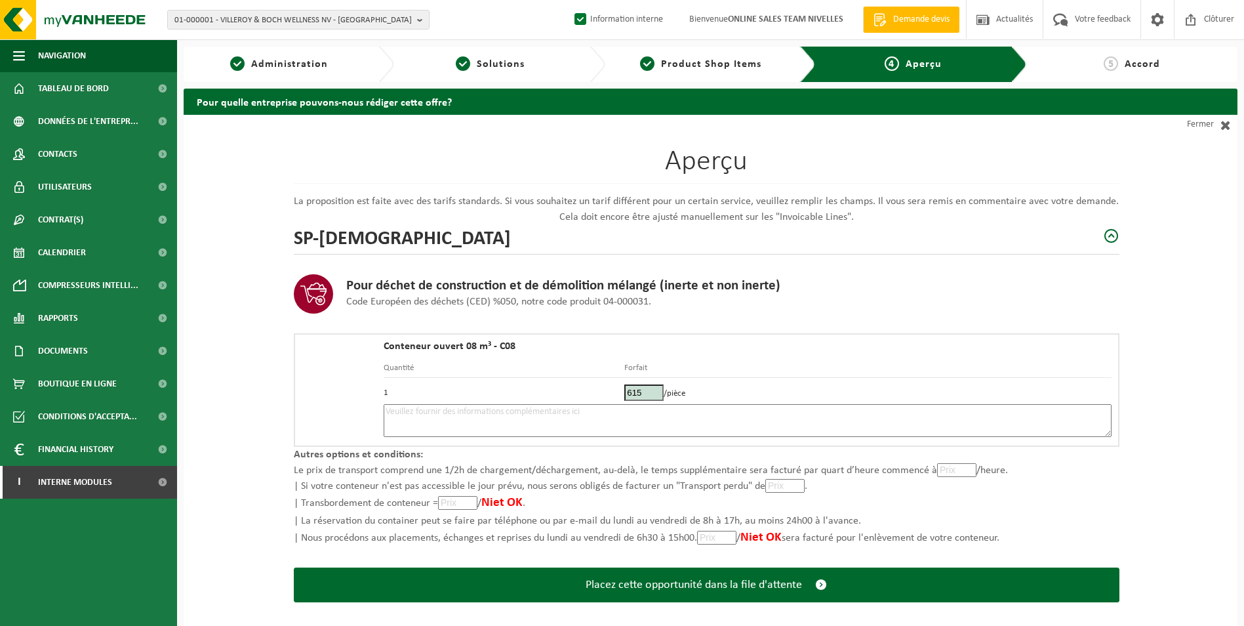
click at [583, 415] on textarea at bounding box center [748, 420] width 728 height 33
click at [602, 415] on textarea at bounding box center [748, 420] width 728 height 33
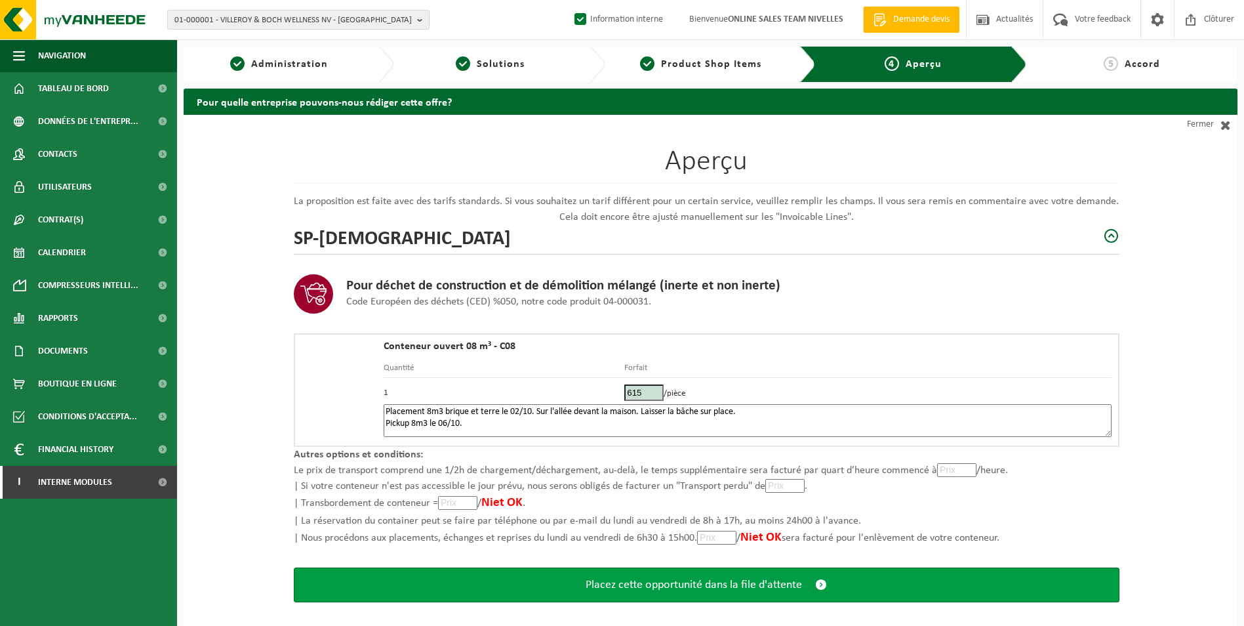
type textarea "Placement 8m3 brique et terre le 02/10. Sur l'allée devant la maison. Laisser l…"
click at [634, 578] on span "Placez cette opportunité dans la file d'attente" at bounding box center [694, 585] width 216 height 14
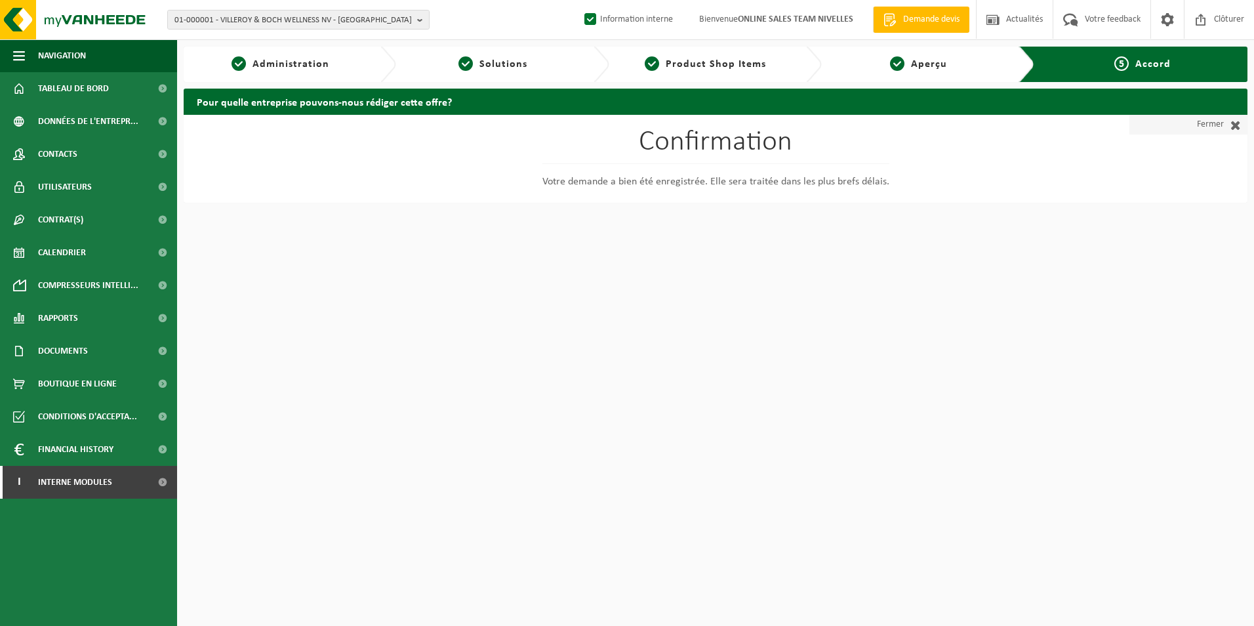
click at [1195, 124] on link "Fermer" at bounding box center [1189, 125] width 118 height 20
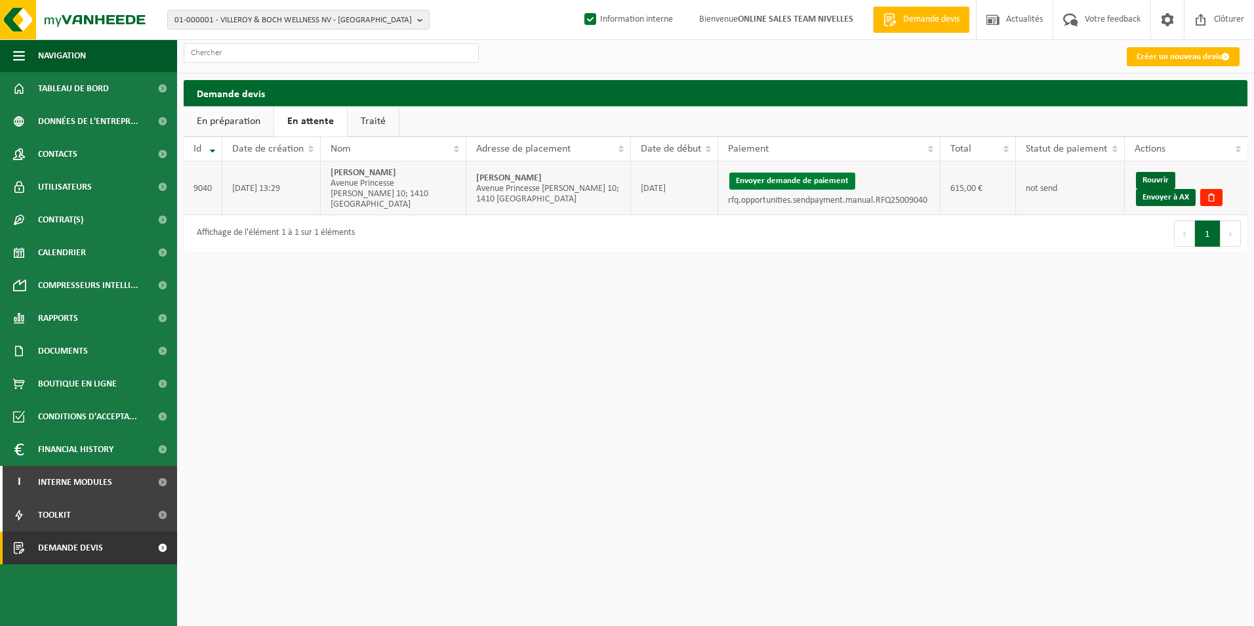
click at [753, 180] on button "Envoyer demande de paiement" at bounding box center [792, 181] width 126 height 17
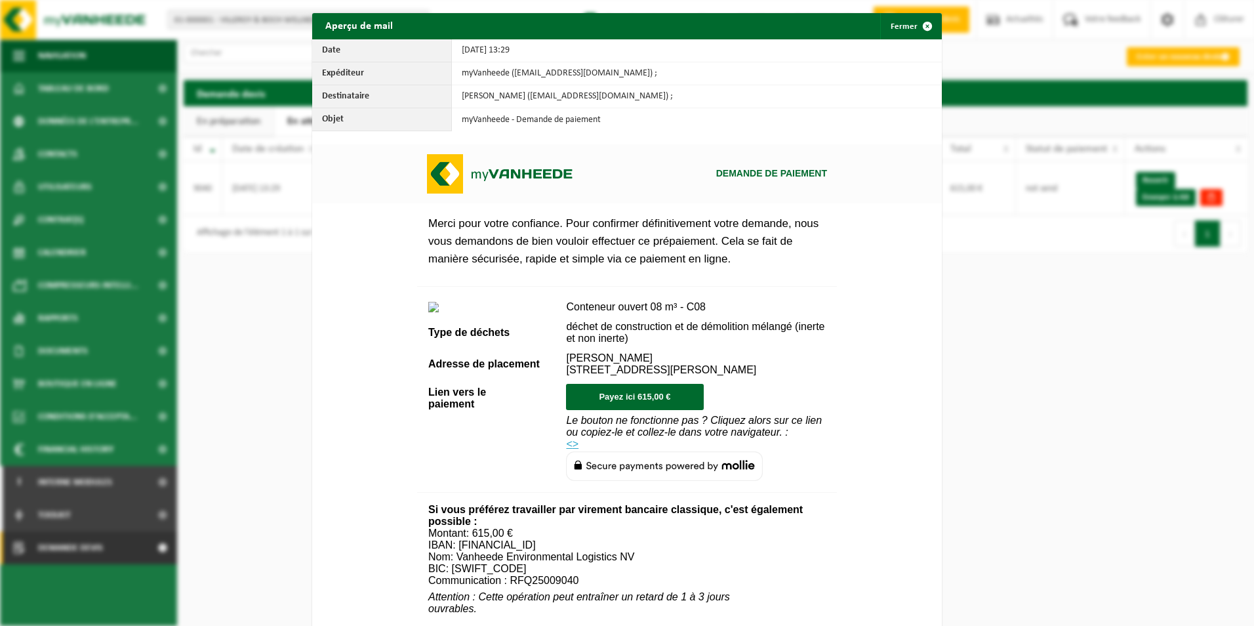
scroll to position [447, 0]
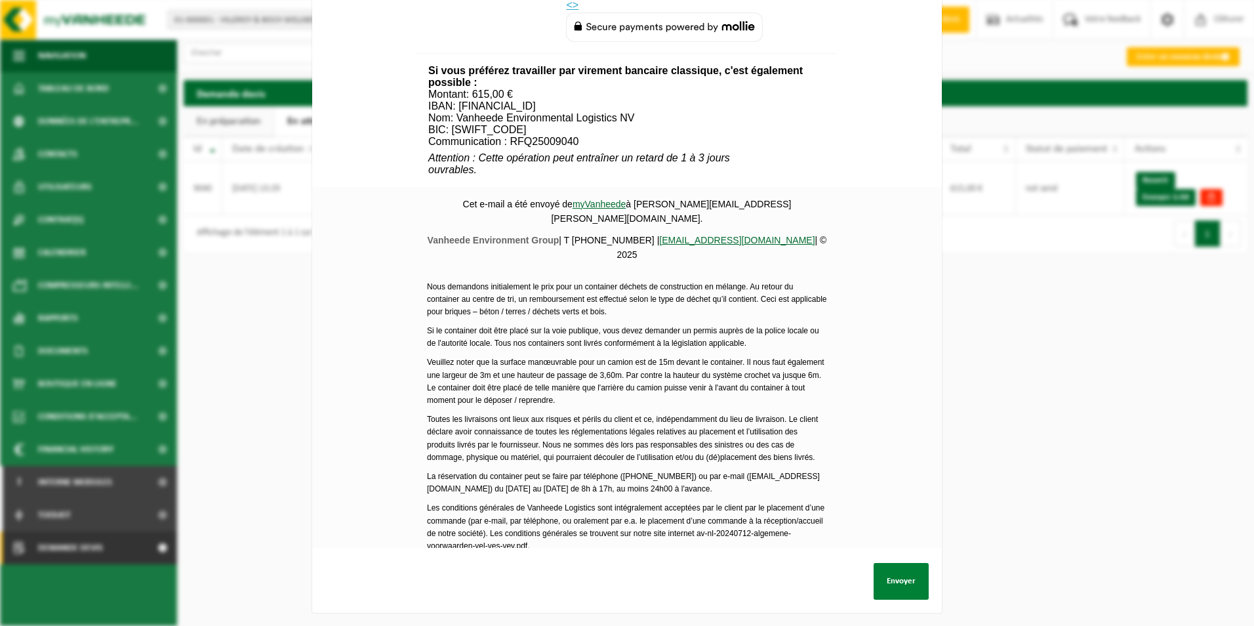
click at [899, 566] on button "Envoyer" at bounding box center [901, 581] width 55 height 37
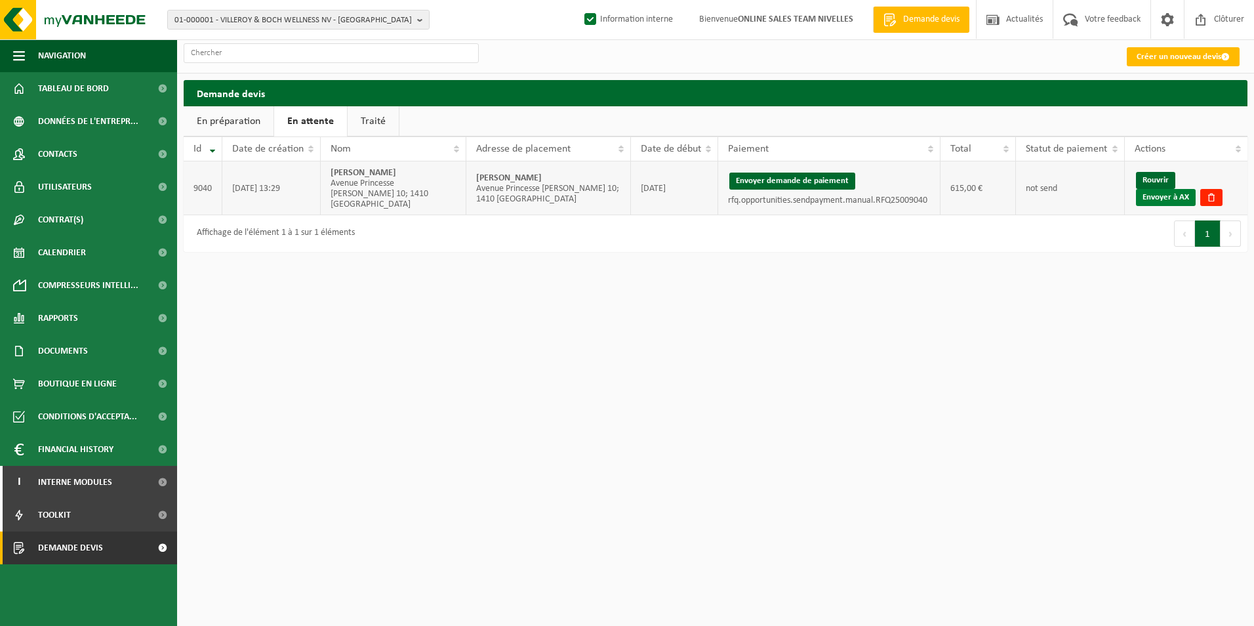
click at [1156, 198] on link "Envoyer à AX" at bounding box center [1166, 197] width 60 height 17
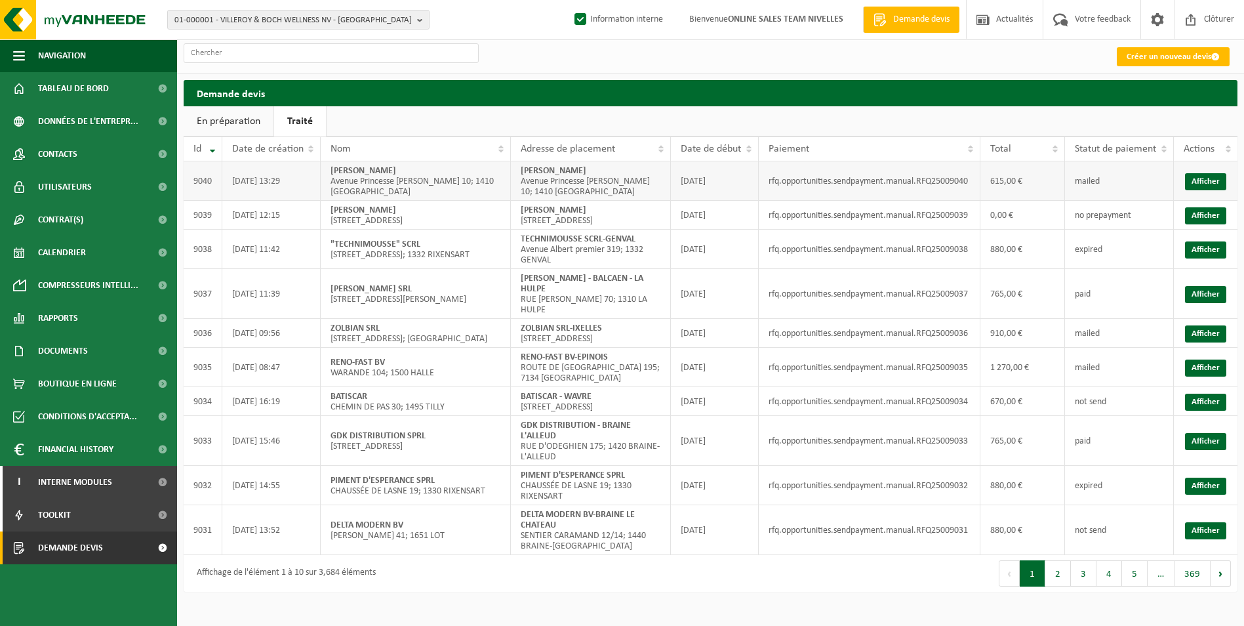
drag, startPoint x: 518, startPoint y: 174, endPoint x: 630, endPoint y: 175, distance: 112.2
click at [630, 175] on td "[PERSON_NAME] [STREET_ADDRESS][PERSON_NAME]" at bounding box center [591, 180] width 160 height 39
copy strong "[PERSON_NAME]"
